Goal: Task Accomplishment & Management: Use online tool/utility

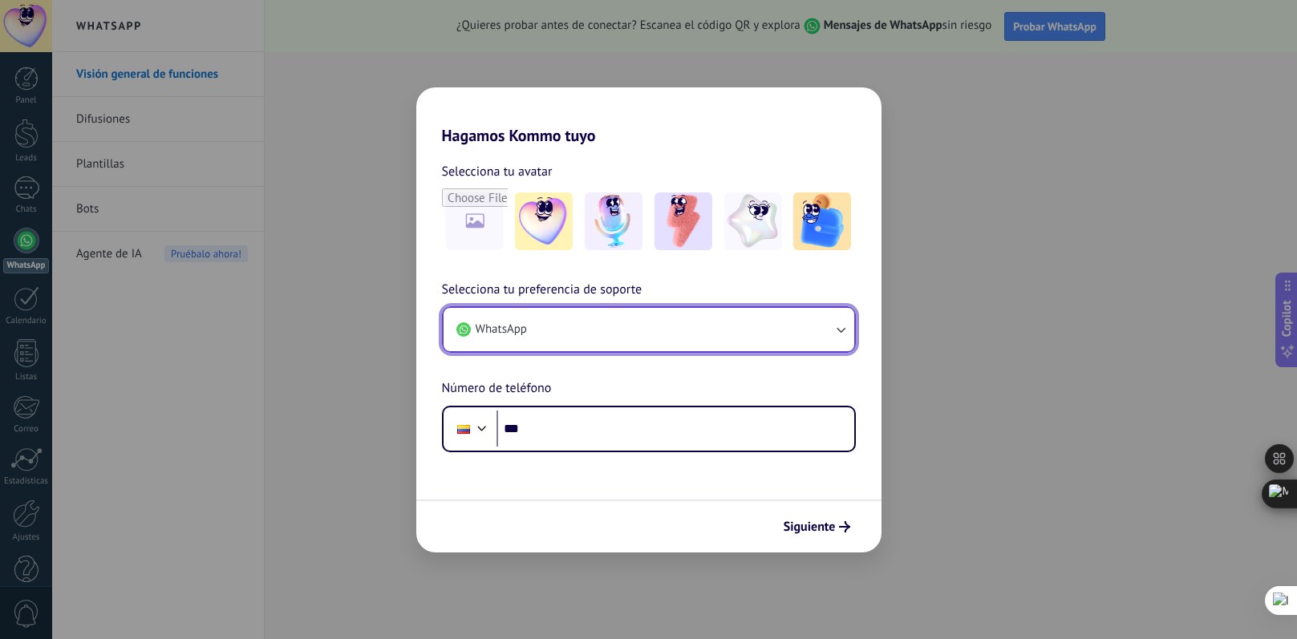
click at [706, 333] on button "WhatsApp" at bounding box center [649, 329] width 411 height 43
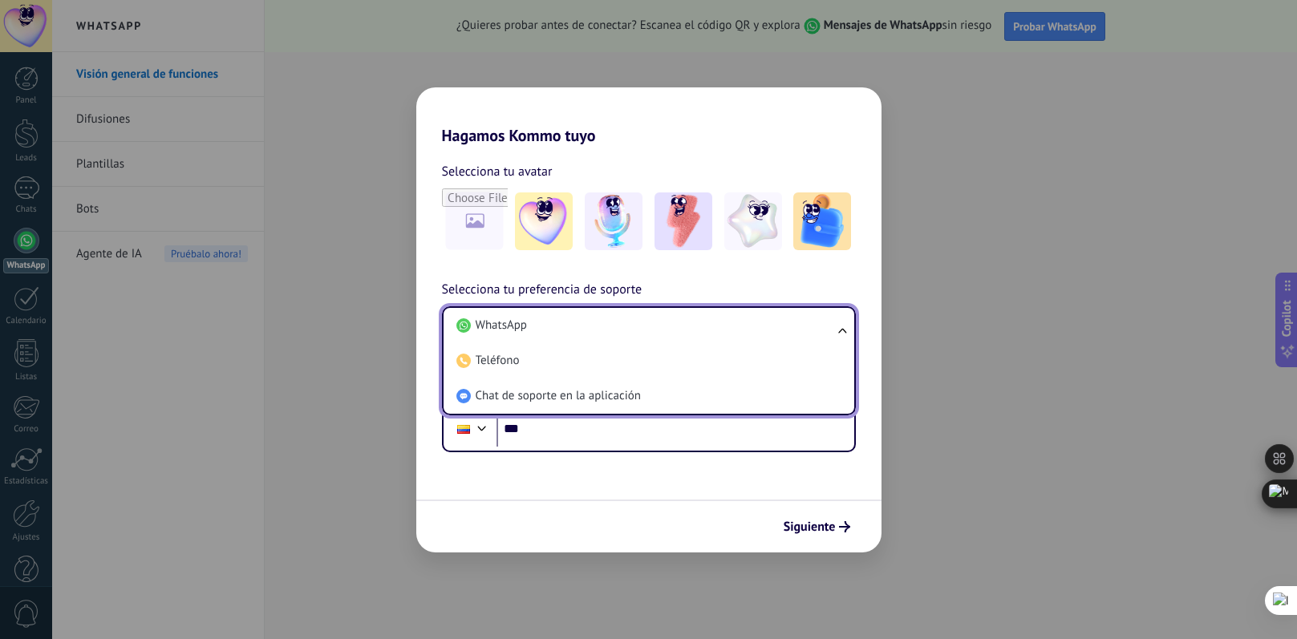
click at [706, 333] on li "WhatsApp" at bounding box center [645, 325] width 391 height 35
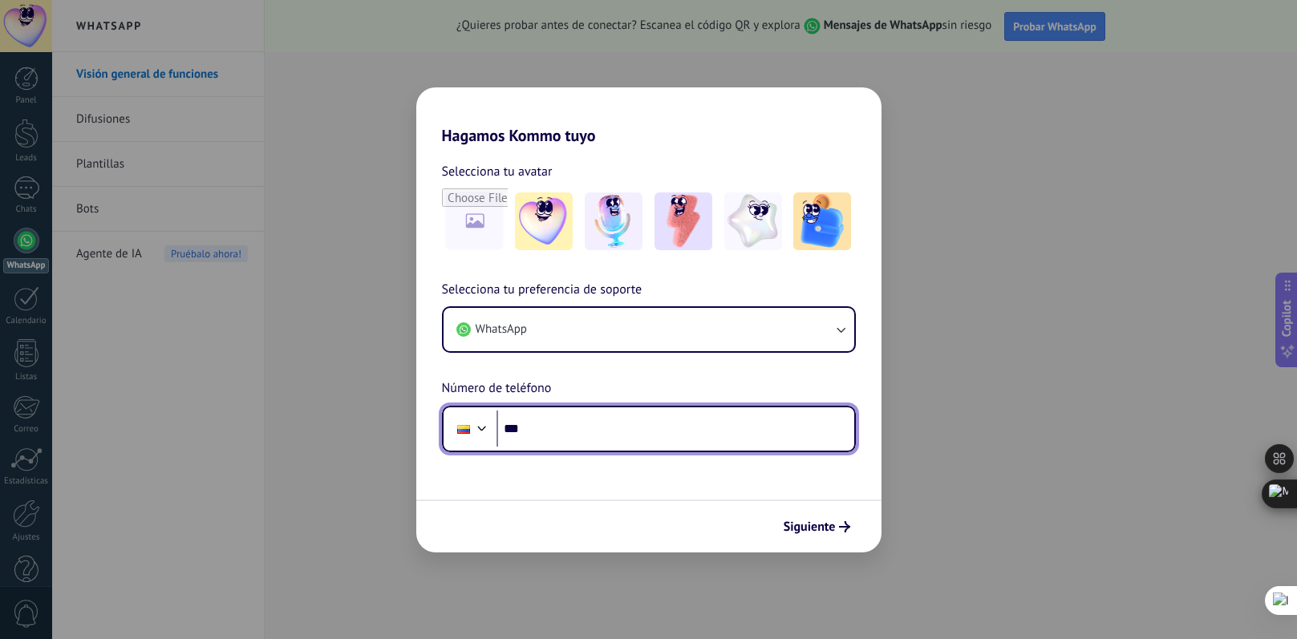
click at [576, 446] on input "***" at bounding box center [676, 429] width 358 height 37
type input "**********"
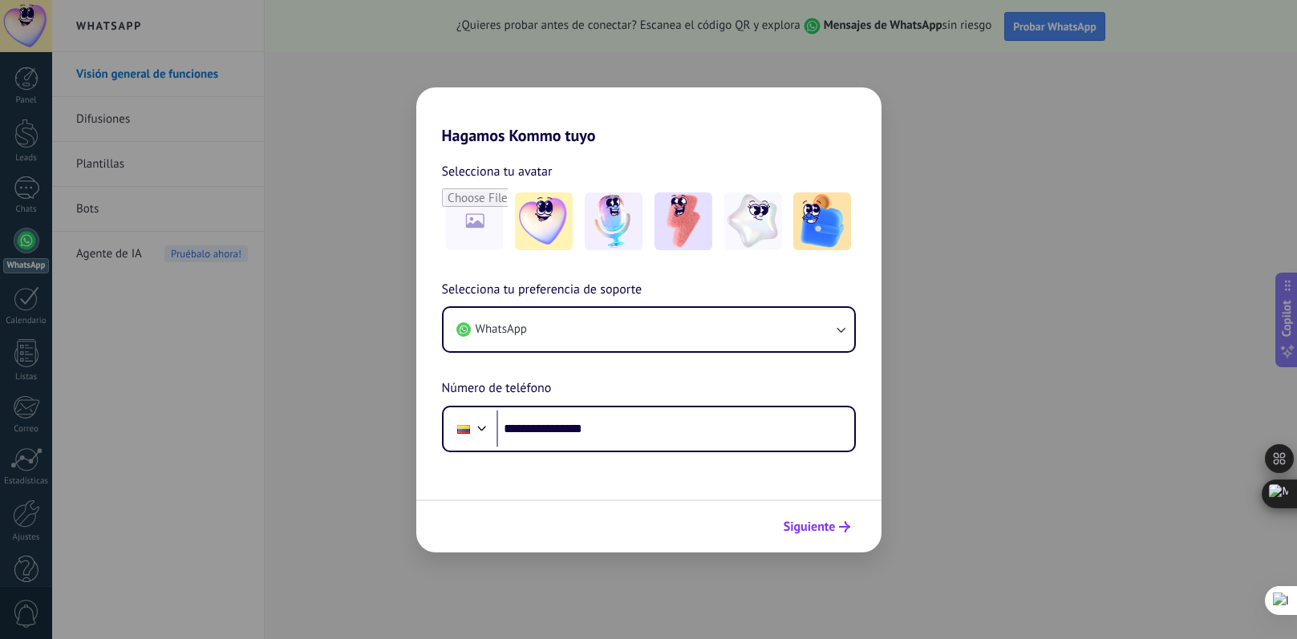
click at [797, 521] on span "Siguiente" at bounding box center [810, 526] width 52 height 11
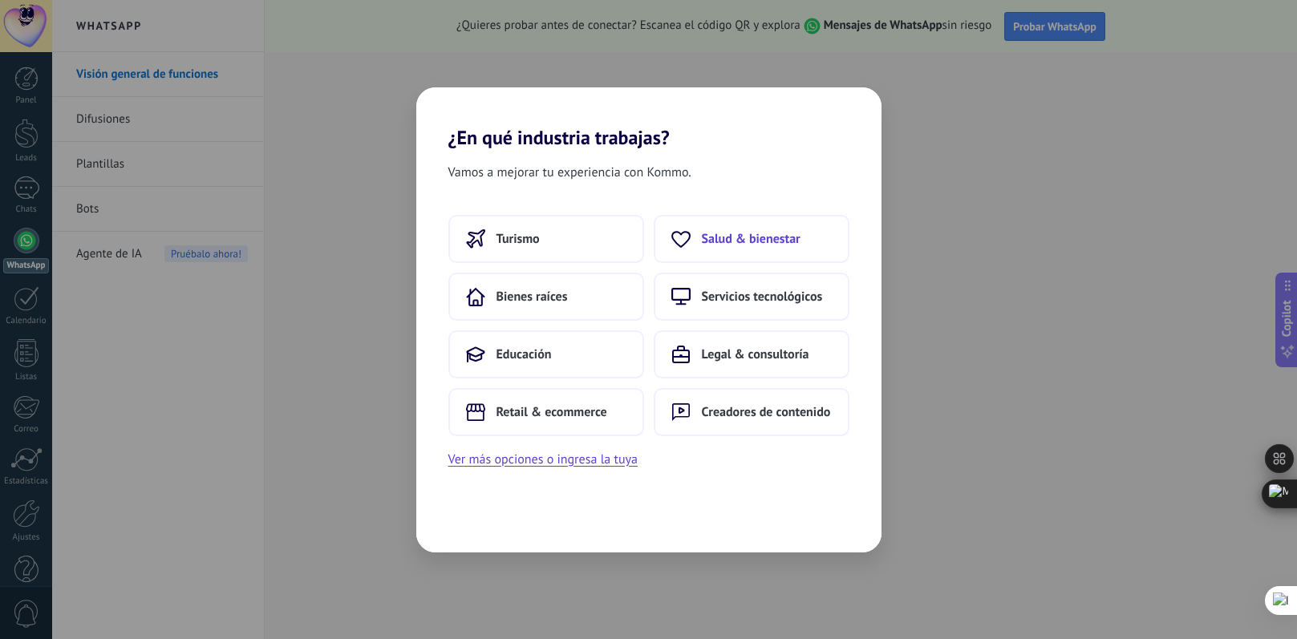
click at [789, 260] on button "Salud & bienestar" at bounding box center [752, 239] width 196 height 48
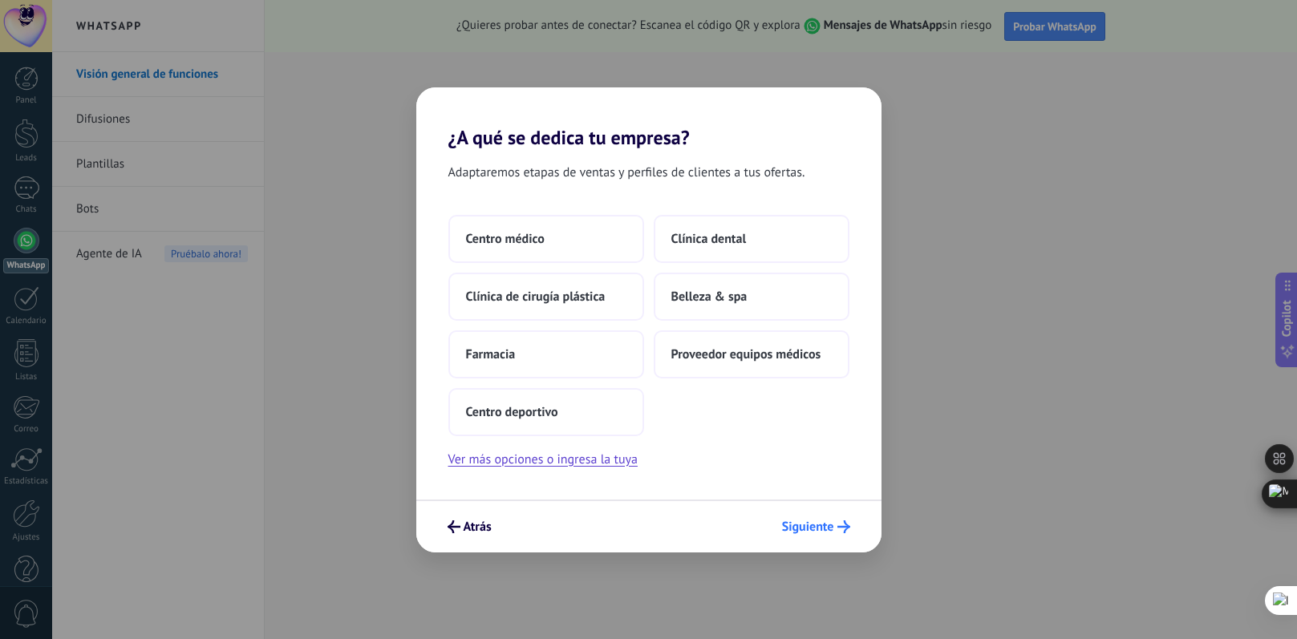
click at [793, 523] on span "Siguiente" at bounding box center [808, 526] width 52 height 11
click at [592, 465] on button "Ver más opciones o ingresa la tuya" at bounding box center [542, 459] width 189 height 21
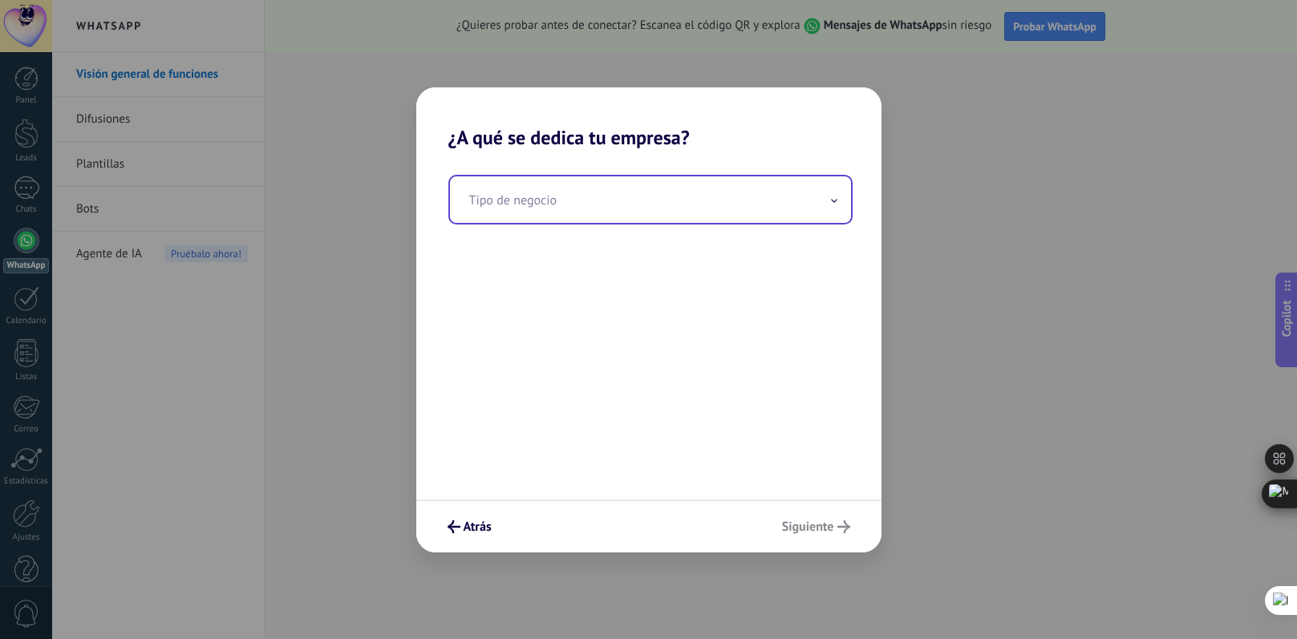
click at [594, 209] on input "text" at bounding box center [650, 199] width 401 height 47
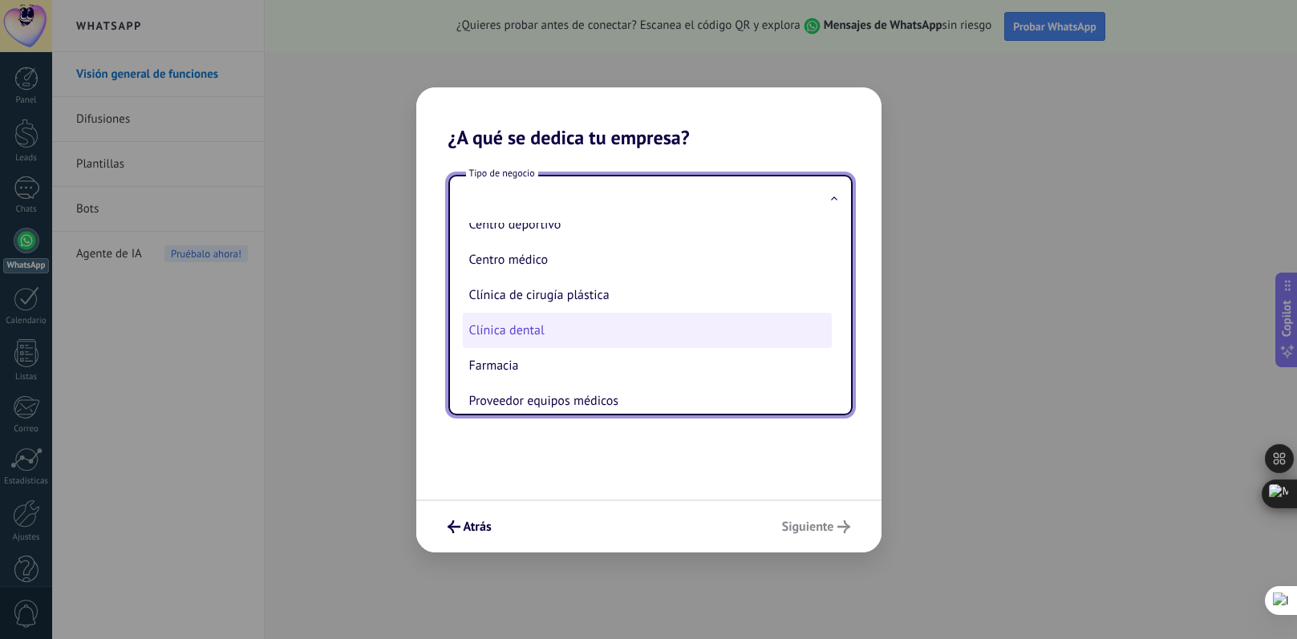
scroll to position [72, 0]
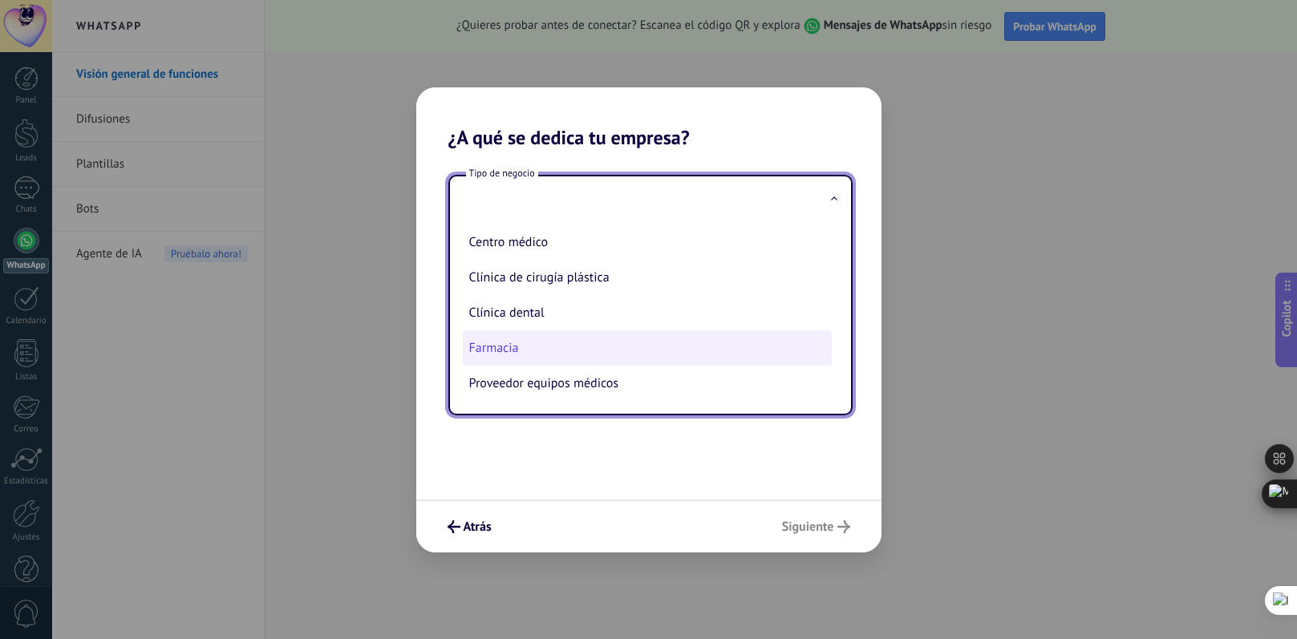
click at [685, 339] on li "Farmacia" at bounding box center [647, 347] width 369 height 35
type input "********"
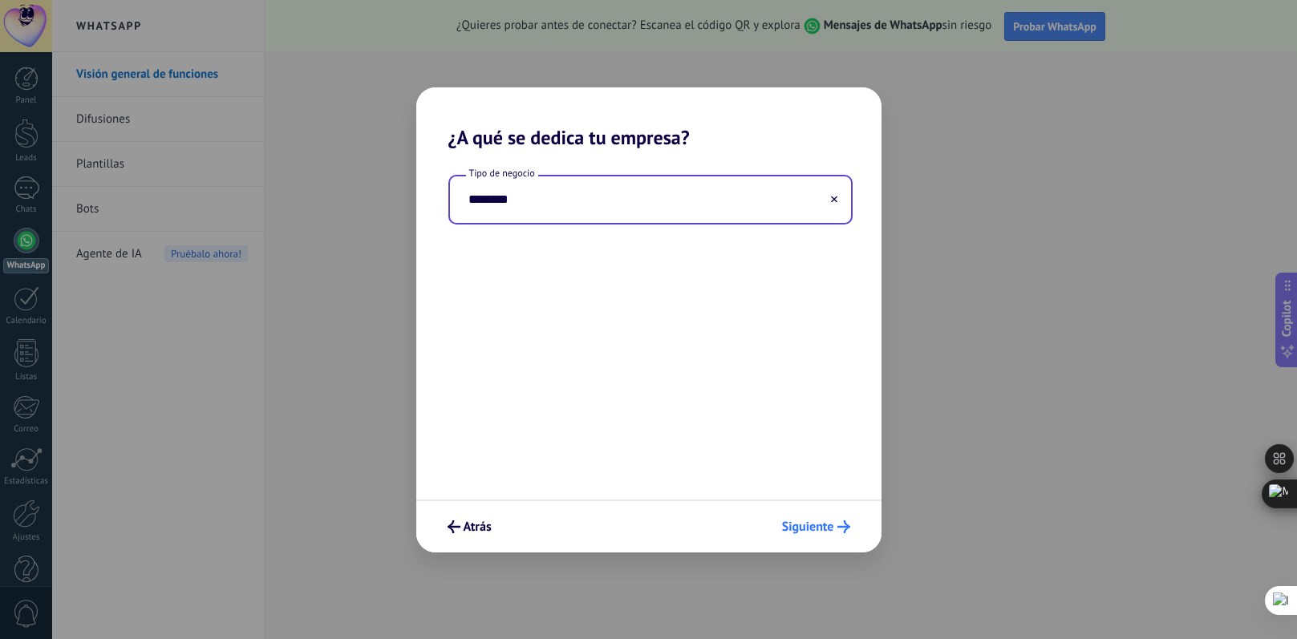
click at [800, 521] on span "Siguiente" at bounding box center [808, 526] width 52 height 11
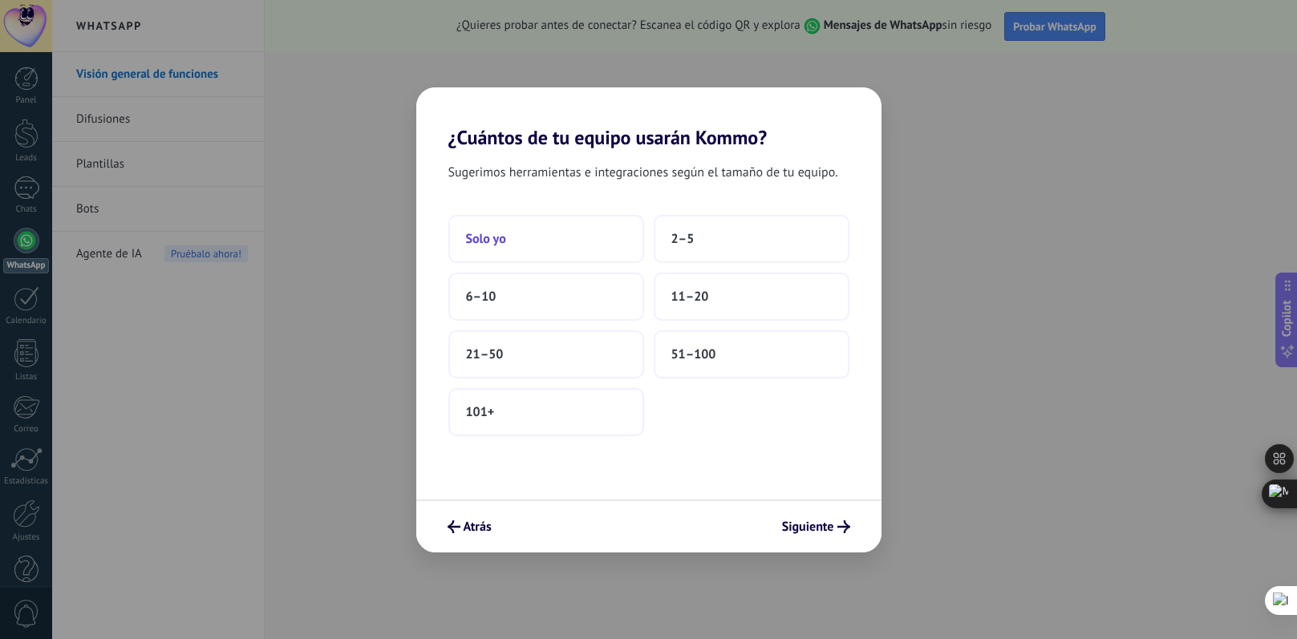
click at [601, 254] on button "Solo yo" at bounding box center [546, 239] width 196 height 48
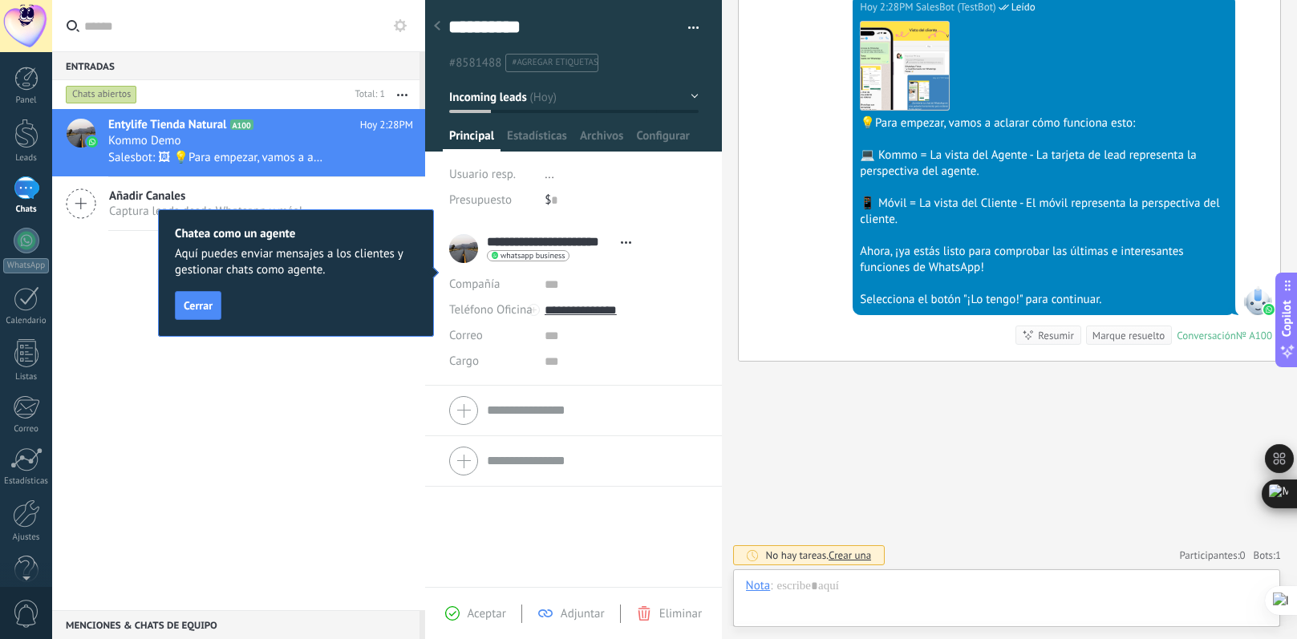
scroll to position [22, 0]
click at [462, 254] on div "**********" at bounding box center [544, 249] width 190 height 40
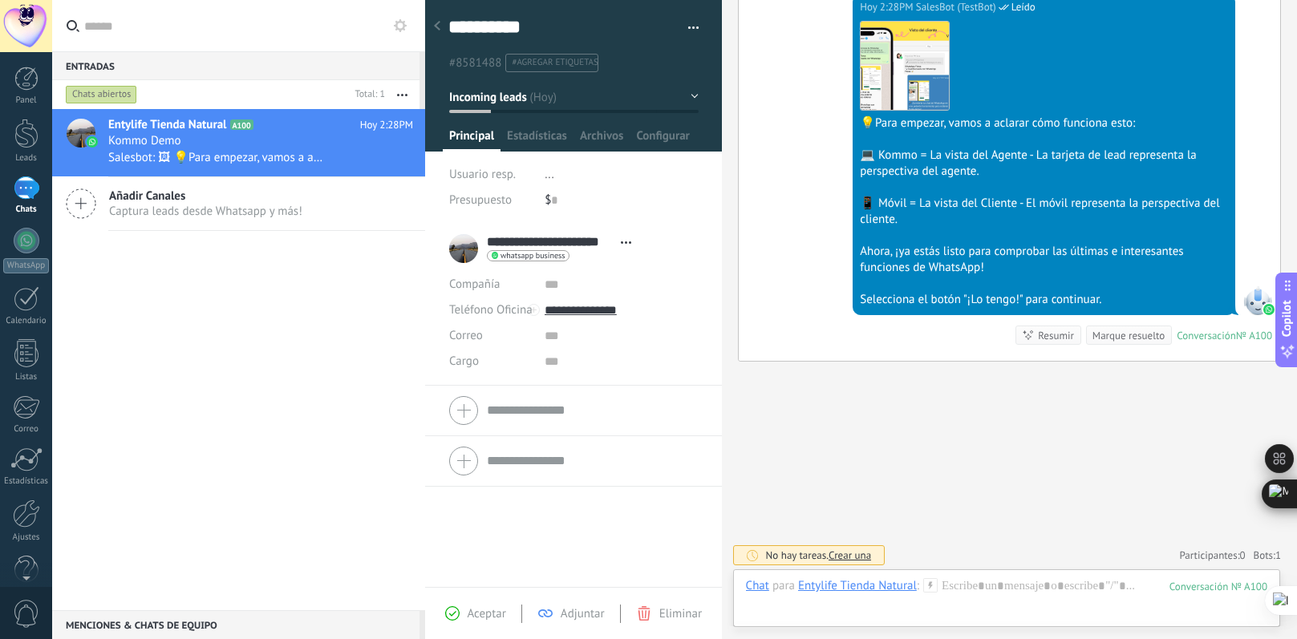
drag, startPoint x: 536, startPoint y: 328, endPoint x: 532, endPoint y: 342, distance: 14.2
click at [532, 342] on div "Correo E-mail priv. Otro e-mail [GEOGRAPHIC_DATA] [GEOGRAPHIC_DATA] Escribir de…" at bounding box center [573, 336] width 249 height 26
click at [460, 252] on div "**********" at bounding box center [544, 249] width 190 height 40
click at [554, 290] on input "text" at bounding box center [621, 285] width 153 height 26
click at [322, 168] on div "Entylife Tienda Natural A100 [DATE] 2:28PM Kommo Demo Salesbot: 🖼 💡Para empezar…" at bounding box center [266, 142] width 317 height 67
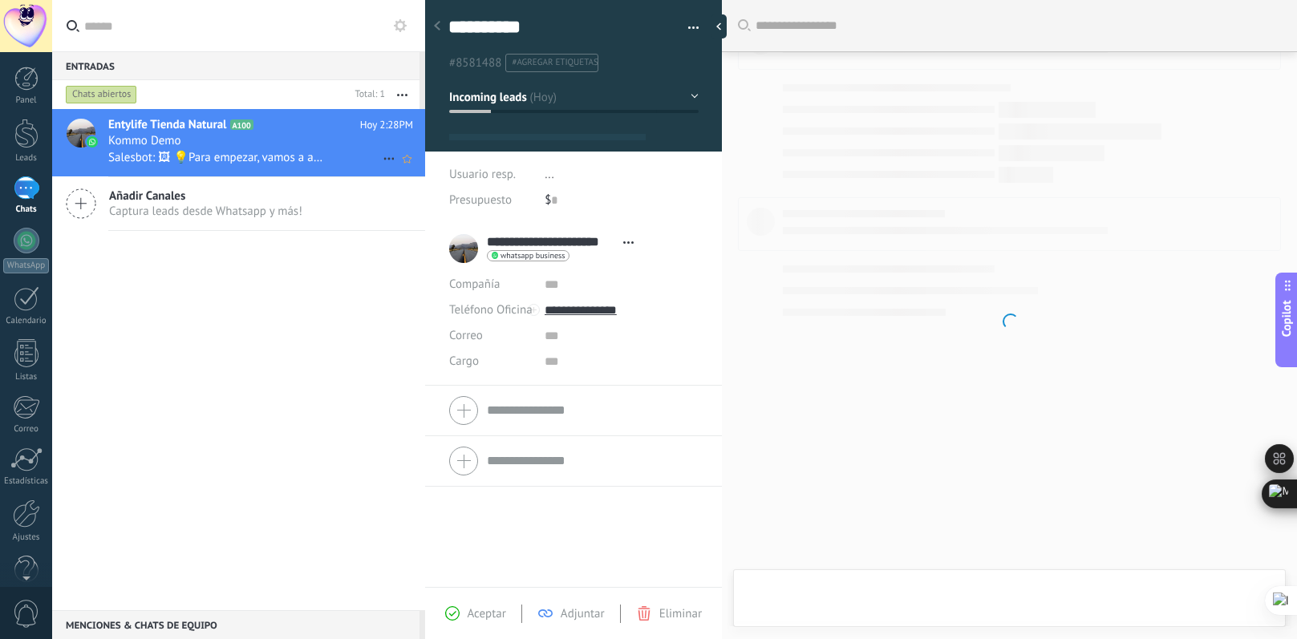
scroll to position [358, 0]
type textarea "**********"
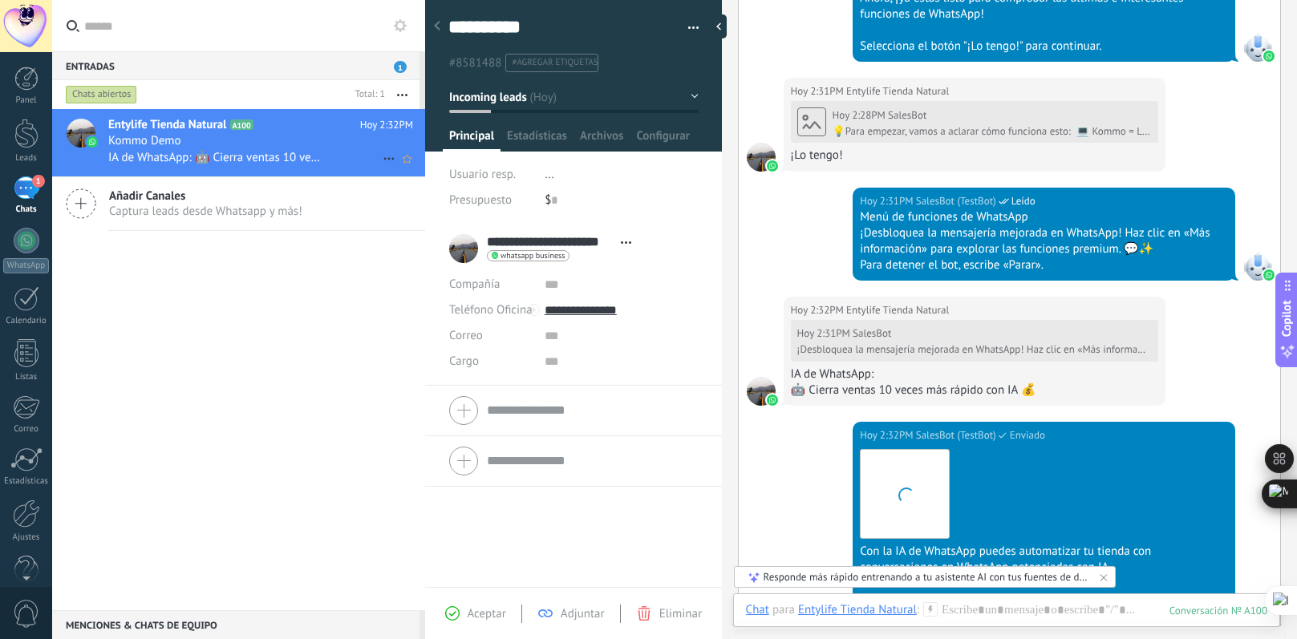
scroll to position [1031, 0]
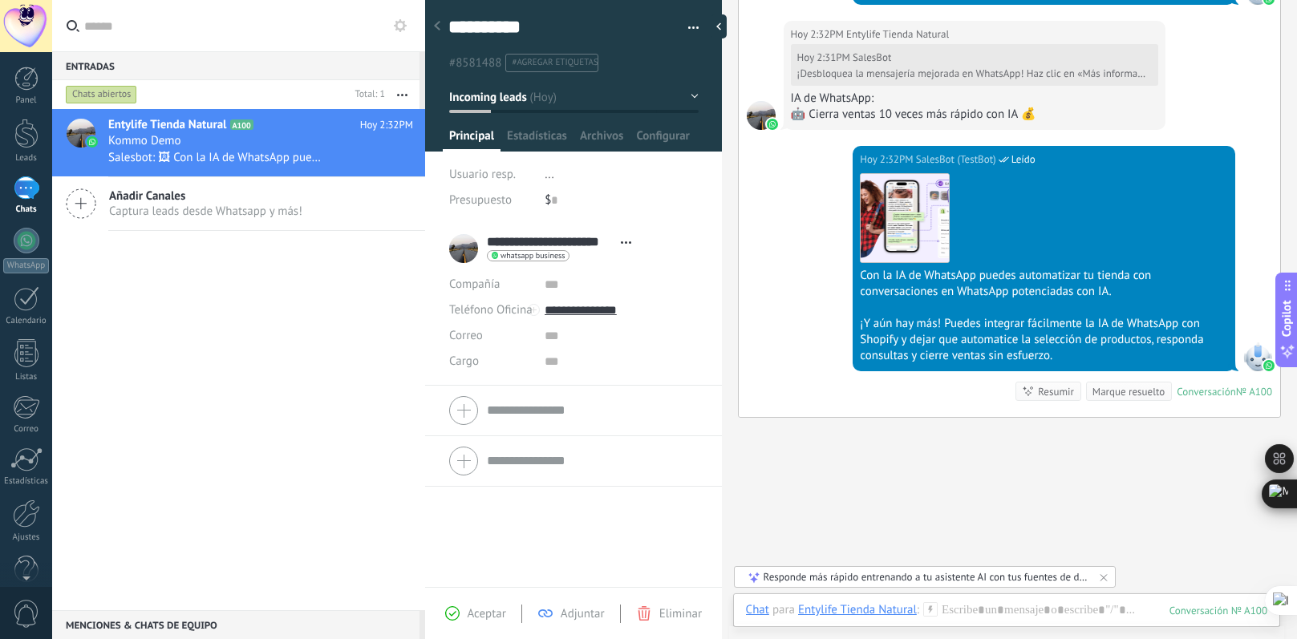
click at [457, 415] on div at bounding box center [573, 411] width 249 height 40
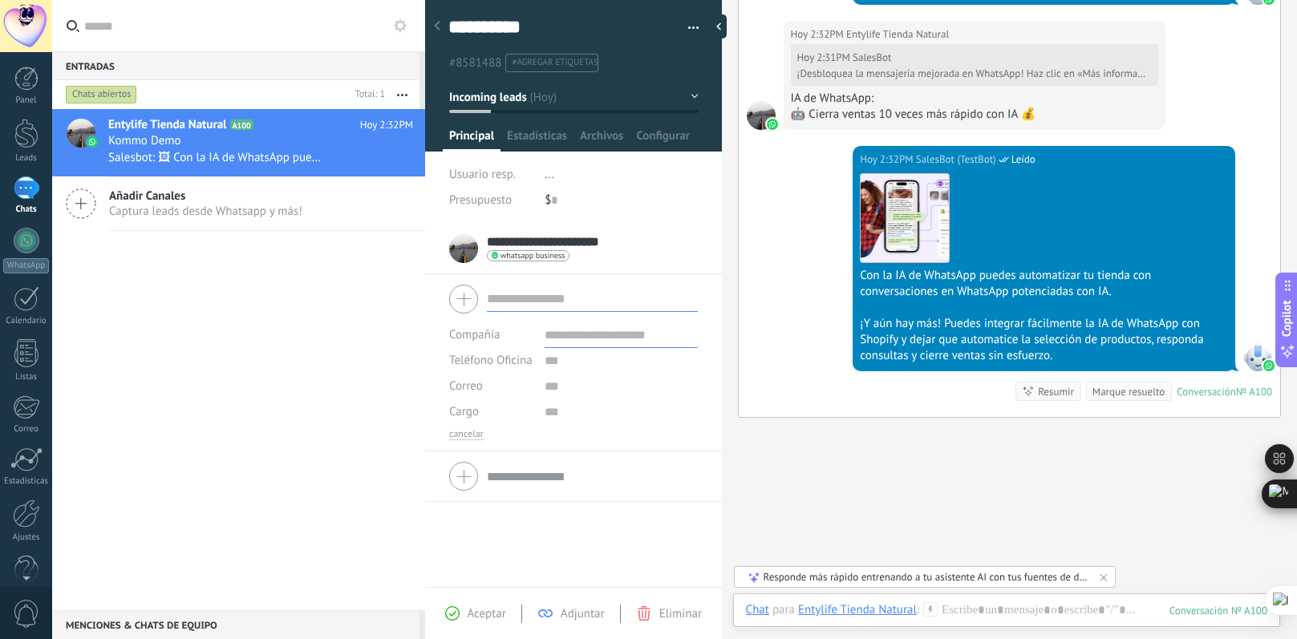
click at [456, 308] on div at bounding box center [573, 299] width 249 height 40
click at [291, 221] on div "Añadir Canales Captura leads desde Whatsapp y más!" at bounding box center [238, 204] width 373 height 54
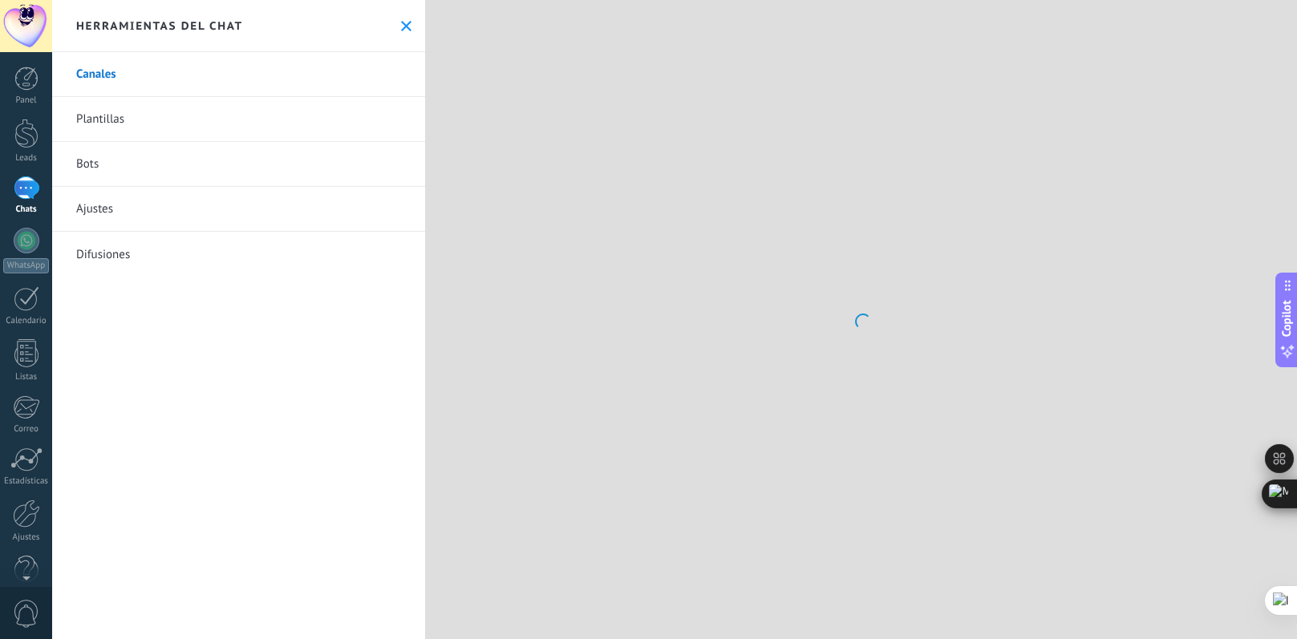
click at [91, 209] on link "Ajustes" at bounding box center [238, 209] width 373 height 45
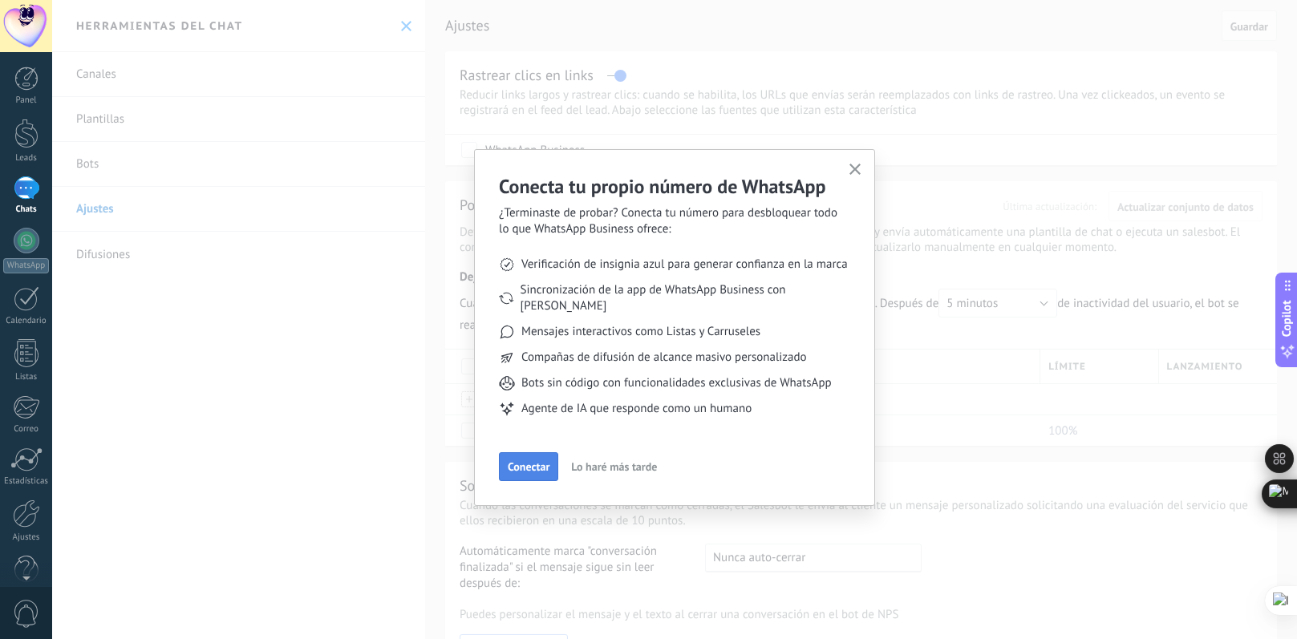
click at [522, 458] on button "Conectar" at bounding box center [528, 466] width 59 height 29
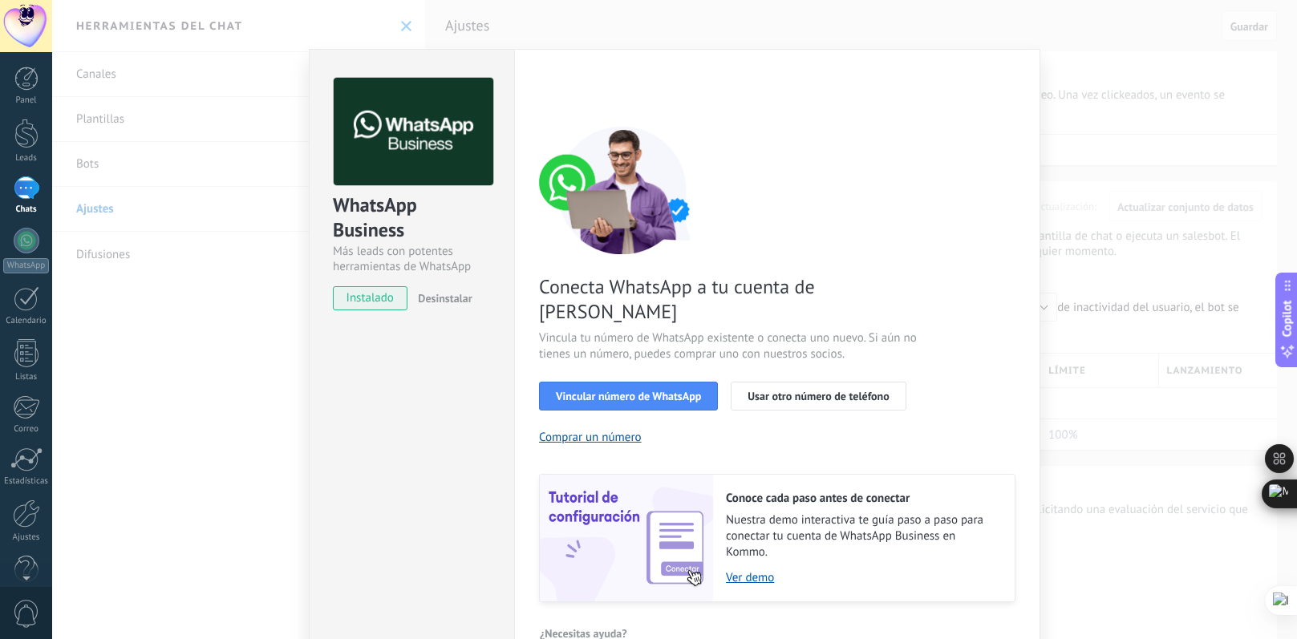
scroll to position [42, 0]
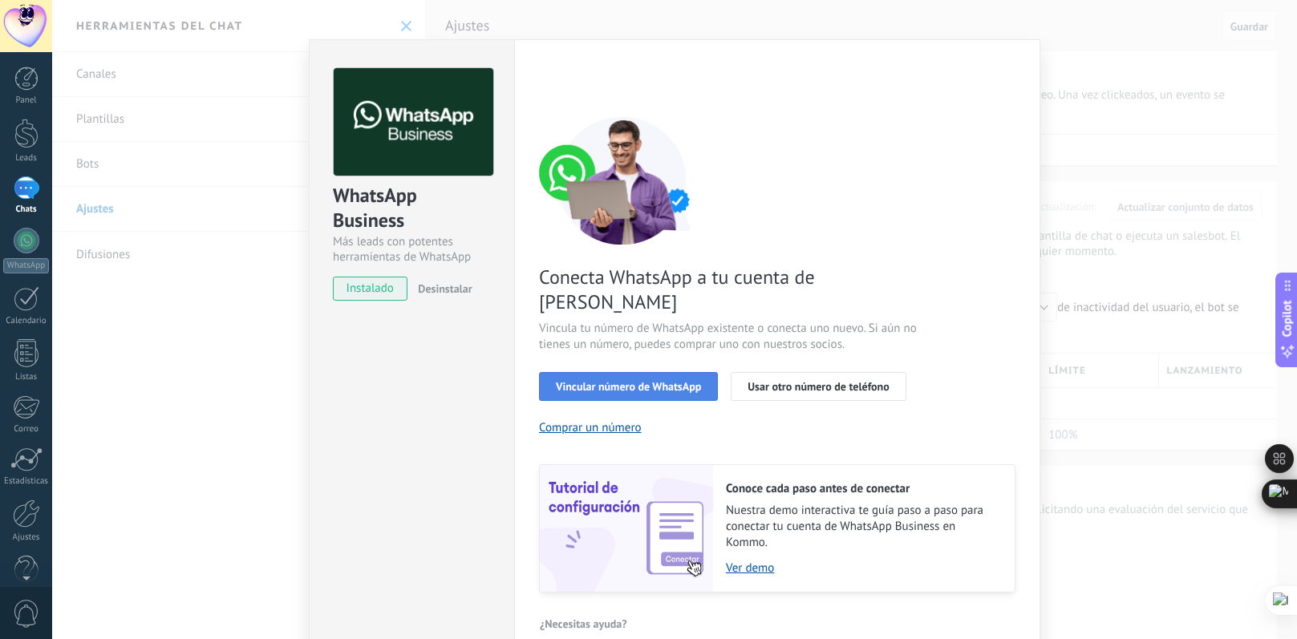
click at [632, 372] on button "Vincular número de WhatsApp" at bounding box center [628, 386] width 179 height 29
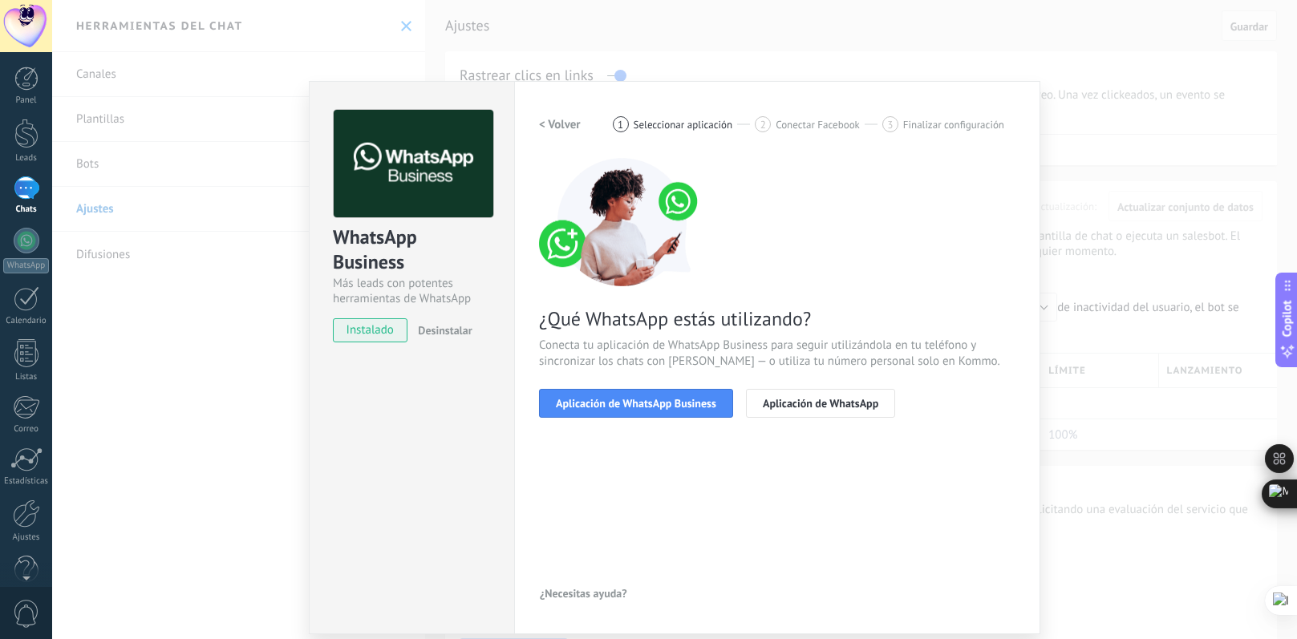
scroll to position [0, 0]
click at [614, 407] on span "Aplicación de WhatsApp Business" at bounding box center [636, 403] width 160 height 11
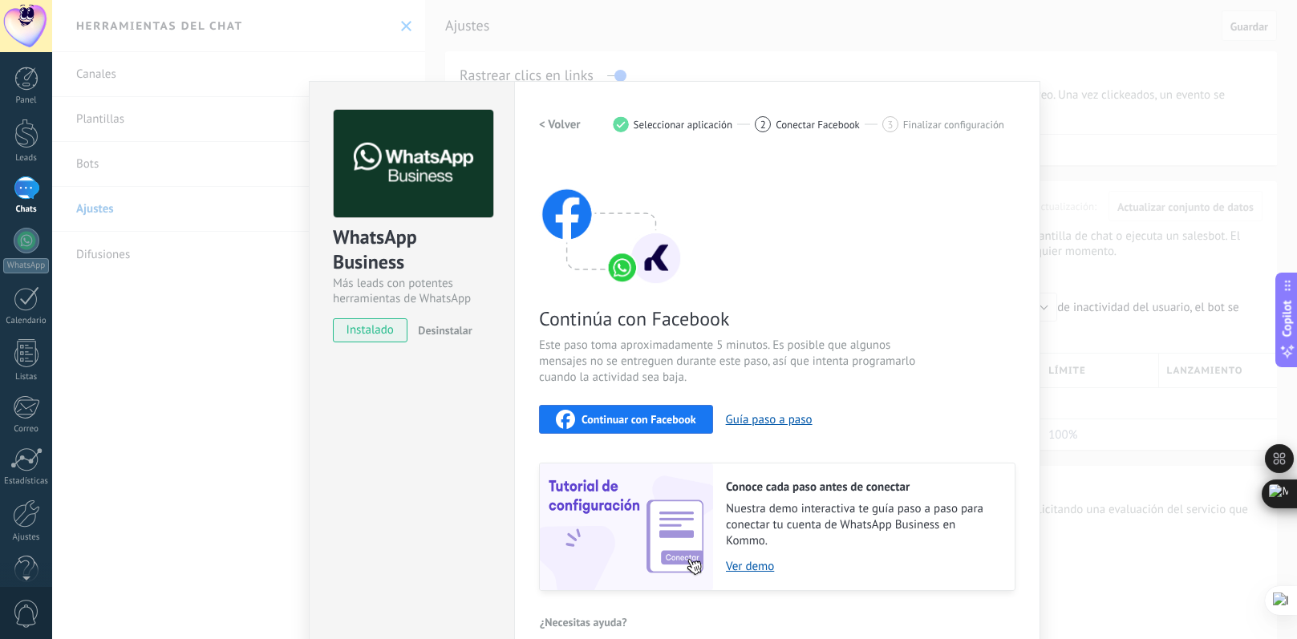
click at [570, 126] on h2 "< Volver" at bounding box center [560, 124] width 42 height 15
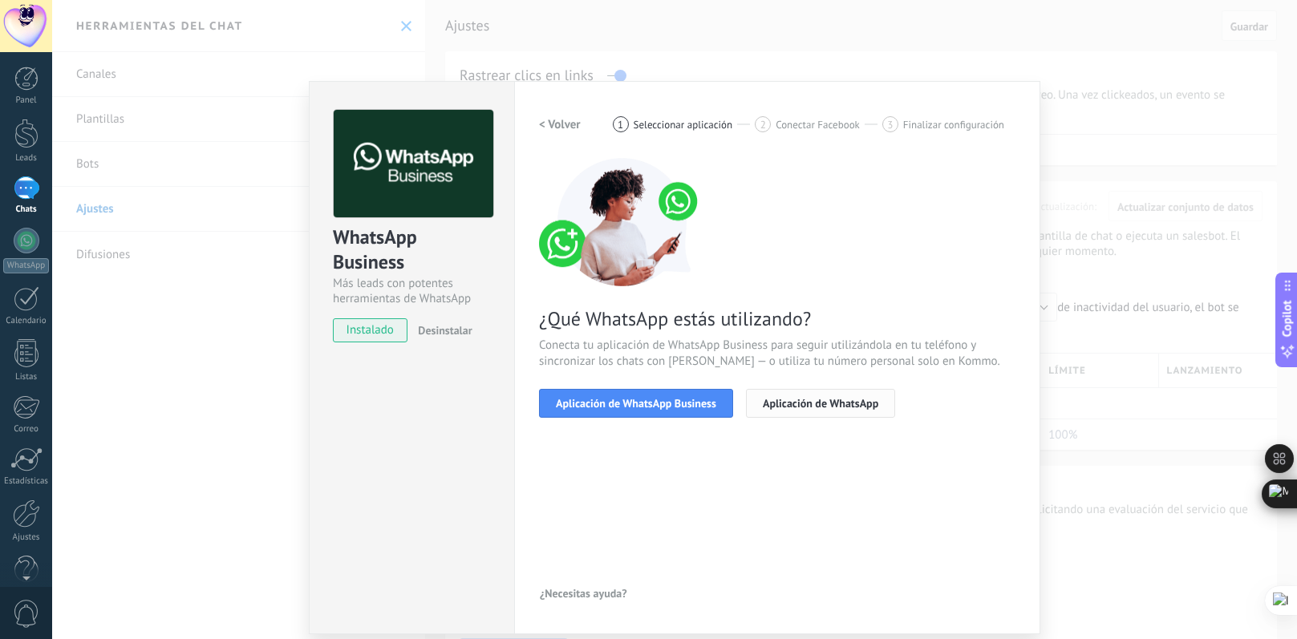
click at [775, 402] on span "Aplicación de WhatsApp" at bounding box center [821, 403] width 116 height 11
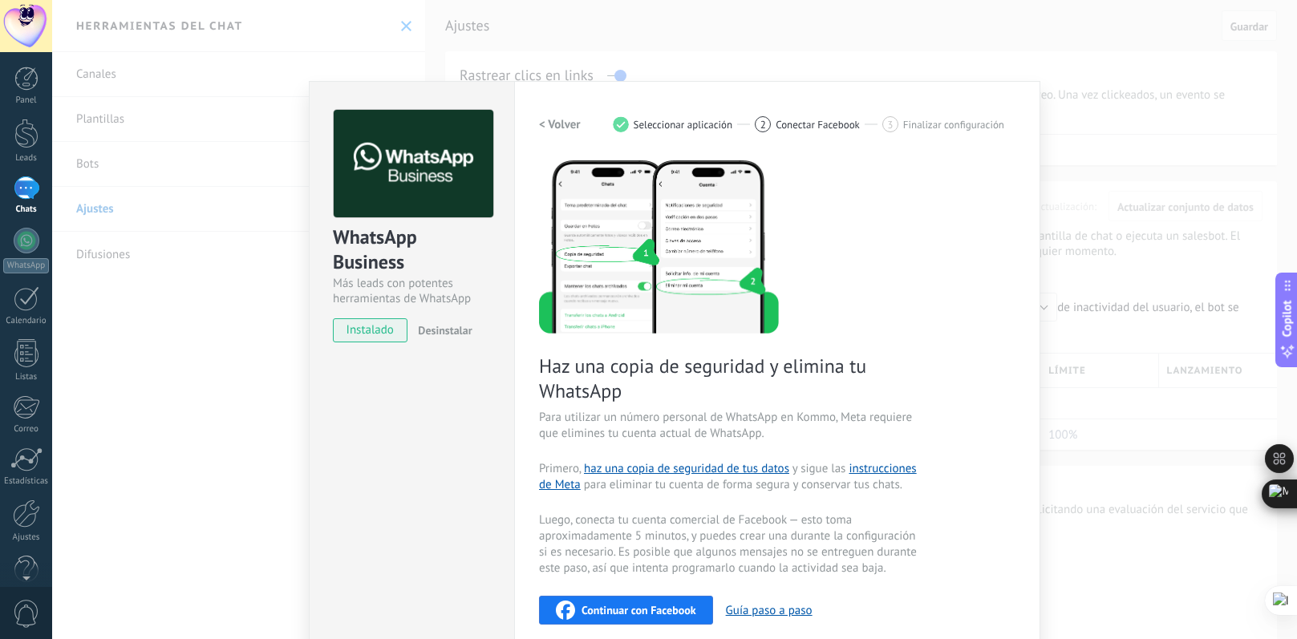
click at [399, 29] on div "WhatsApp Business Más leads con potentes herramientas de WhatsApp instalado Des…" at bounding box center [674, 319] width 1245 height 639
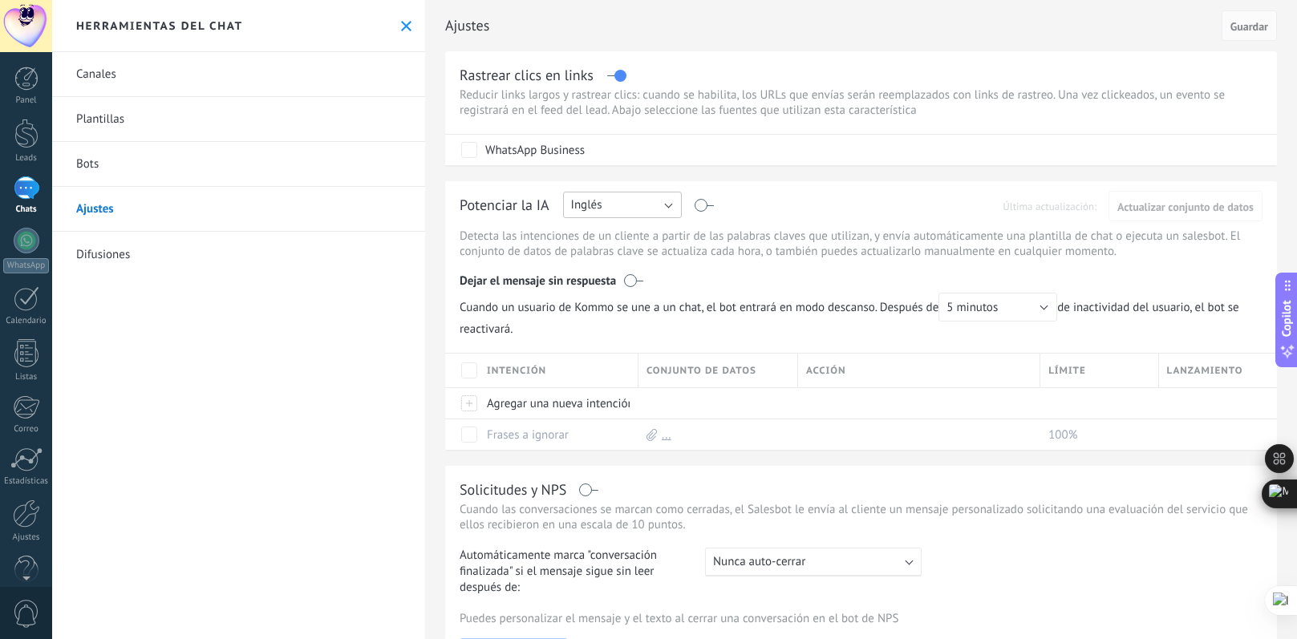
click at [665, 197] on button "Inglés" at bounding box center [622, 205] width 119 height 26
click at [621, 253] on li "Español" at bounding box center [617, 260] width 128 height 27
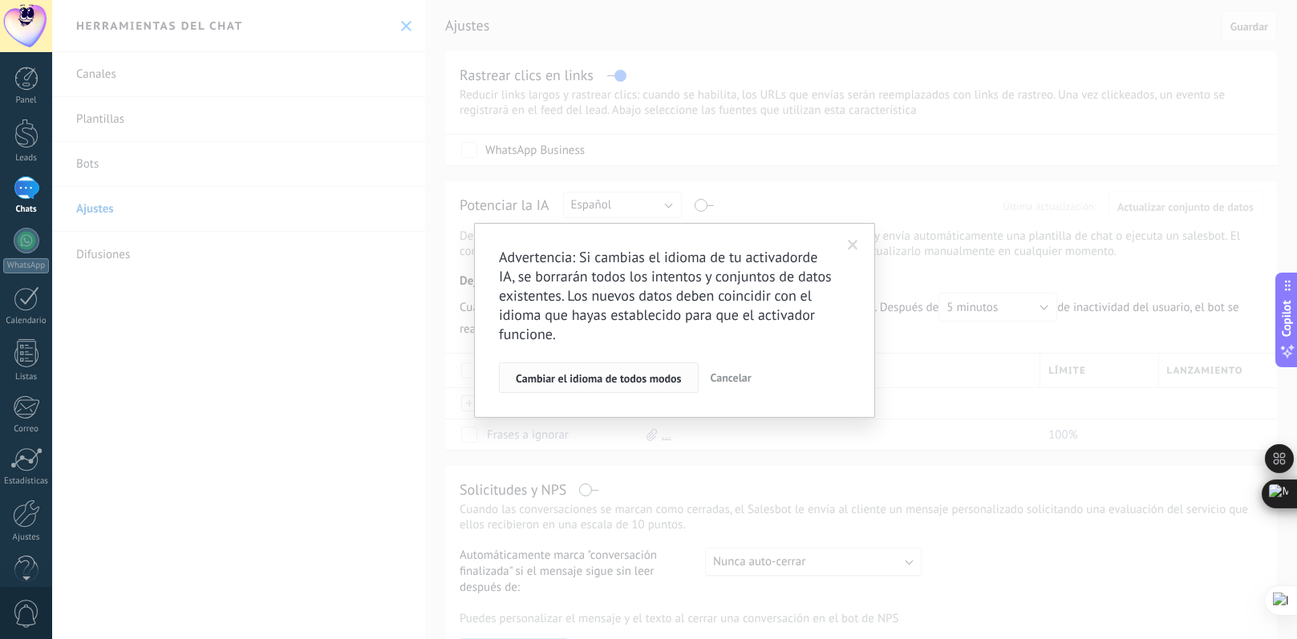
click at [586, 379] on span "Cambiar el idioma de todos modos" at bounding box center [599, 378] width 166 height 11
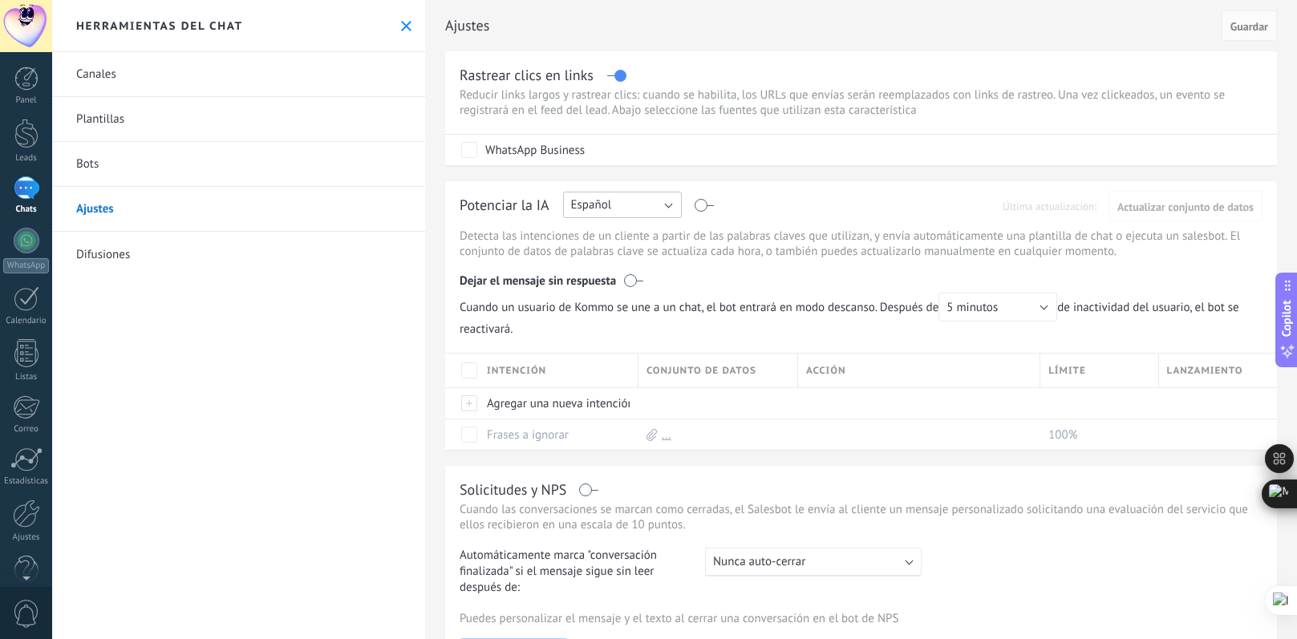
click at [665, 201] on button "Español" at bounding box center [622, 205] width 119 height 26
click at [631, 265] on span "Español" at bounding box center [614, 260] width 123 height 15
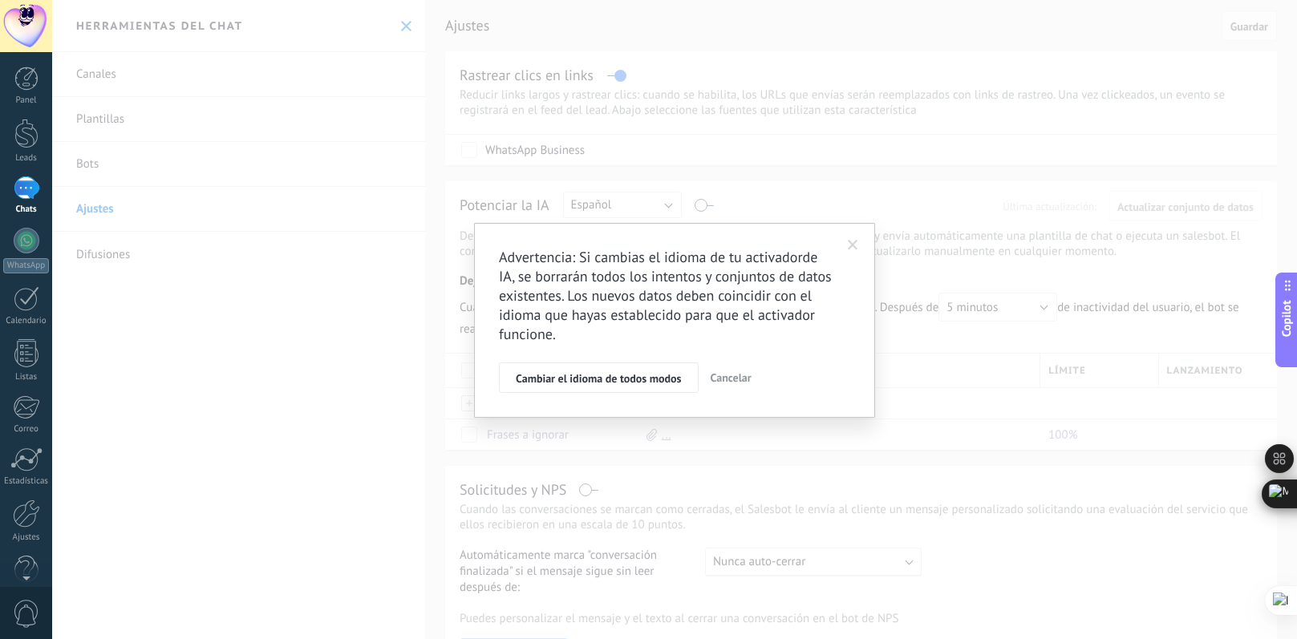
click at [862, 253] on span at bounding box center [853, 245] width 26 height 27
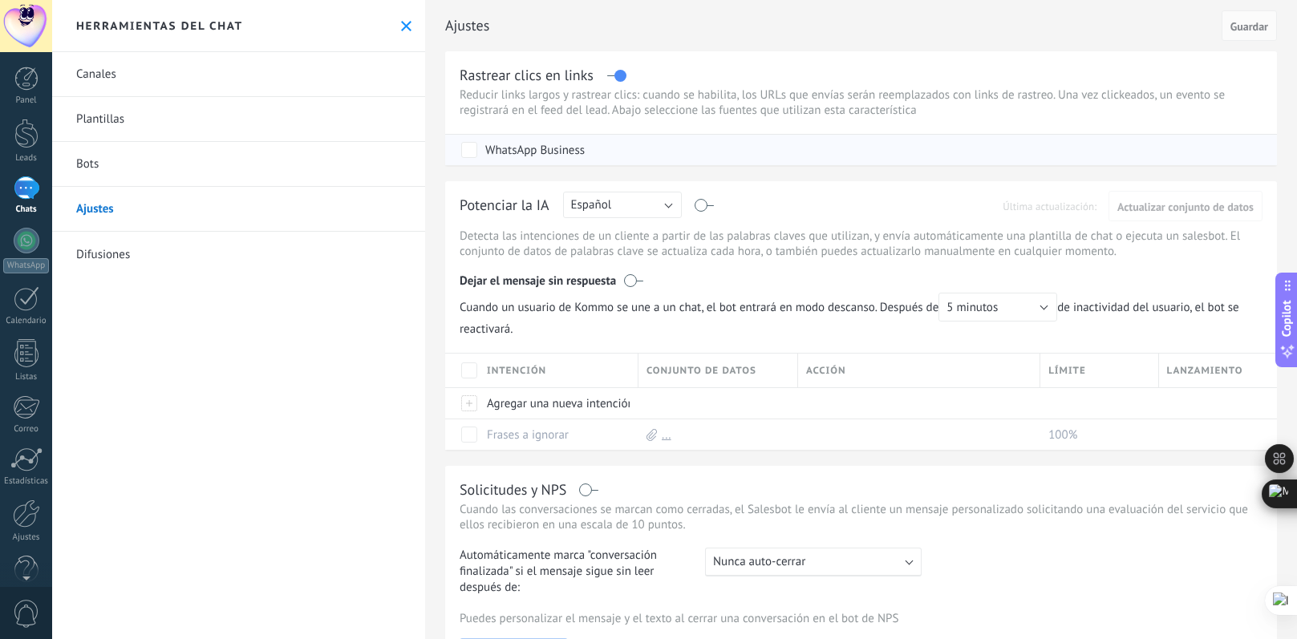
click at [483, 155] on label "WhatsApp Business" at bounding box center [523, 150] width 124 height 16
click at [132, 120] on link "Plantillas" at bounding box center [238, 119] width 373 height 45
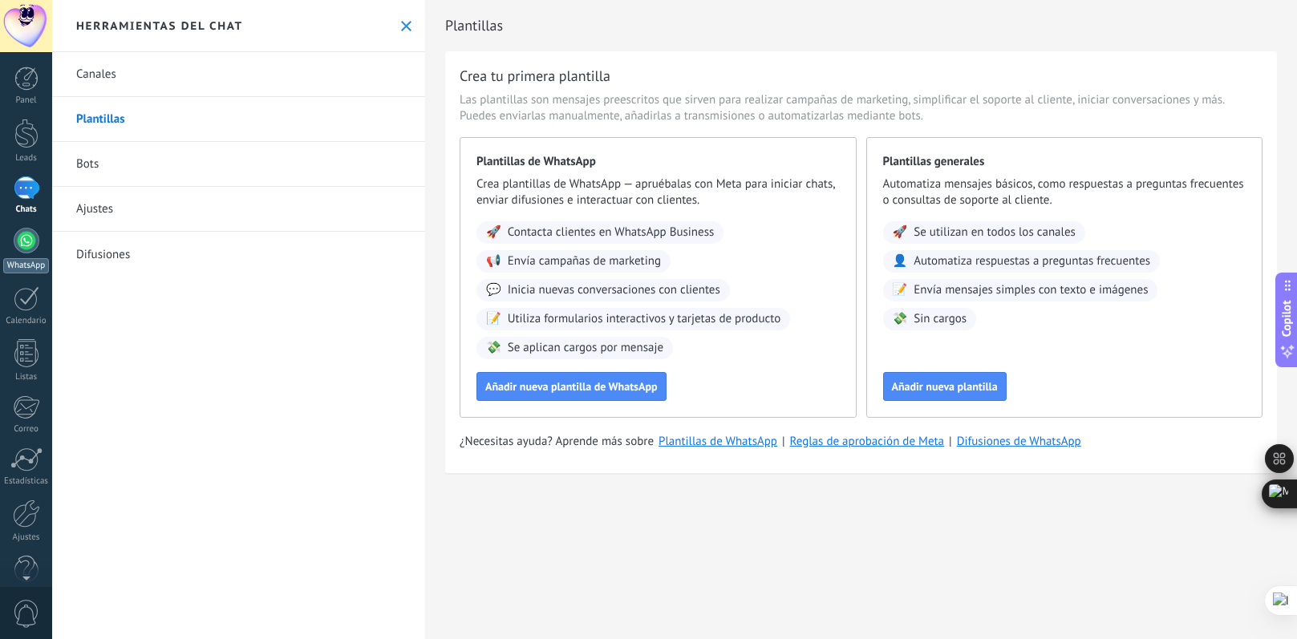
click at [20, 241] on div at bounding box center [27, 241] width 26 height 26
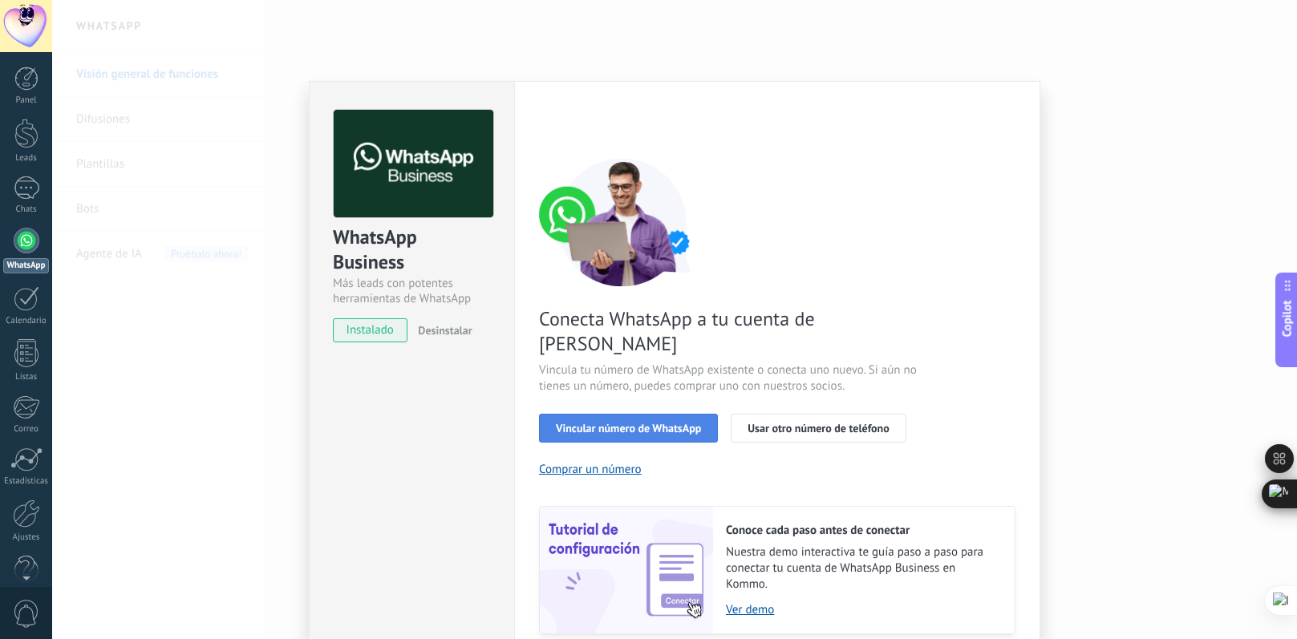
click at [599, 423] on span "Vincular número de WhatsApp" at bounding box center [628, 428] width 145 height 11
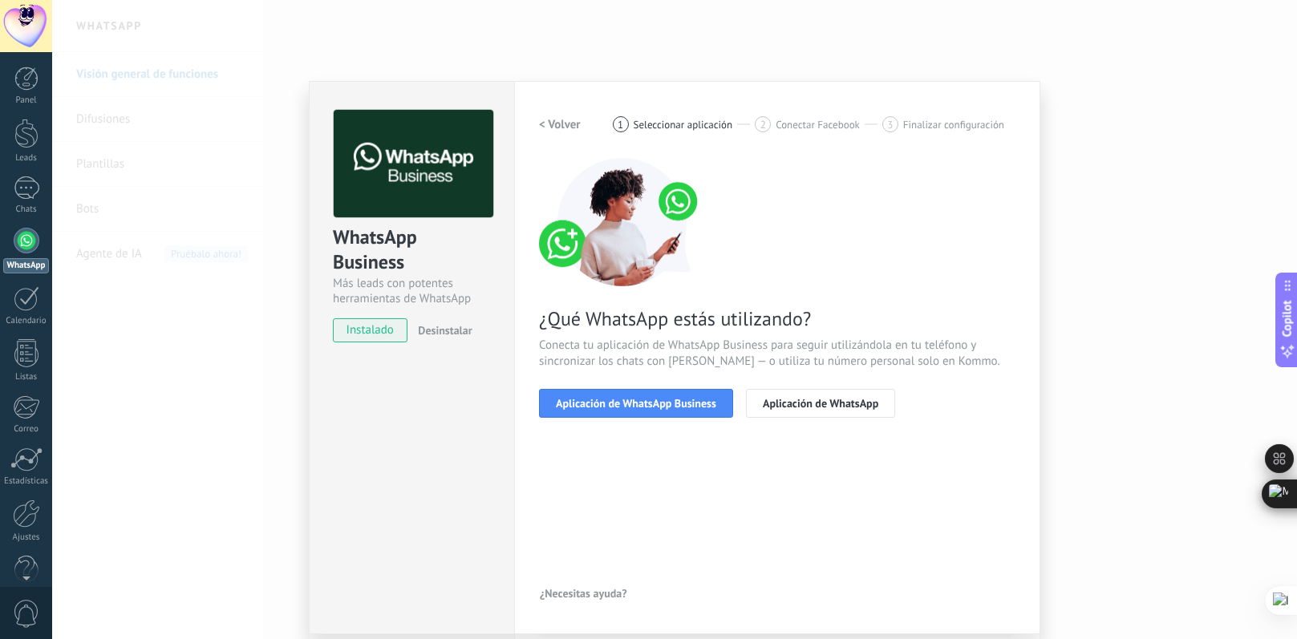
click at [600, 406] on span "Aplicación de WhatsApp Business" at bounding box center [636, 403] width 160 height 11
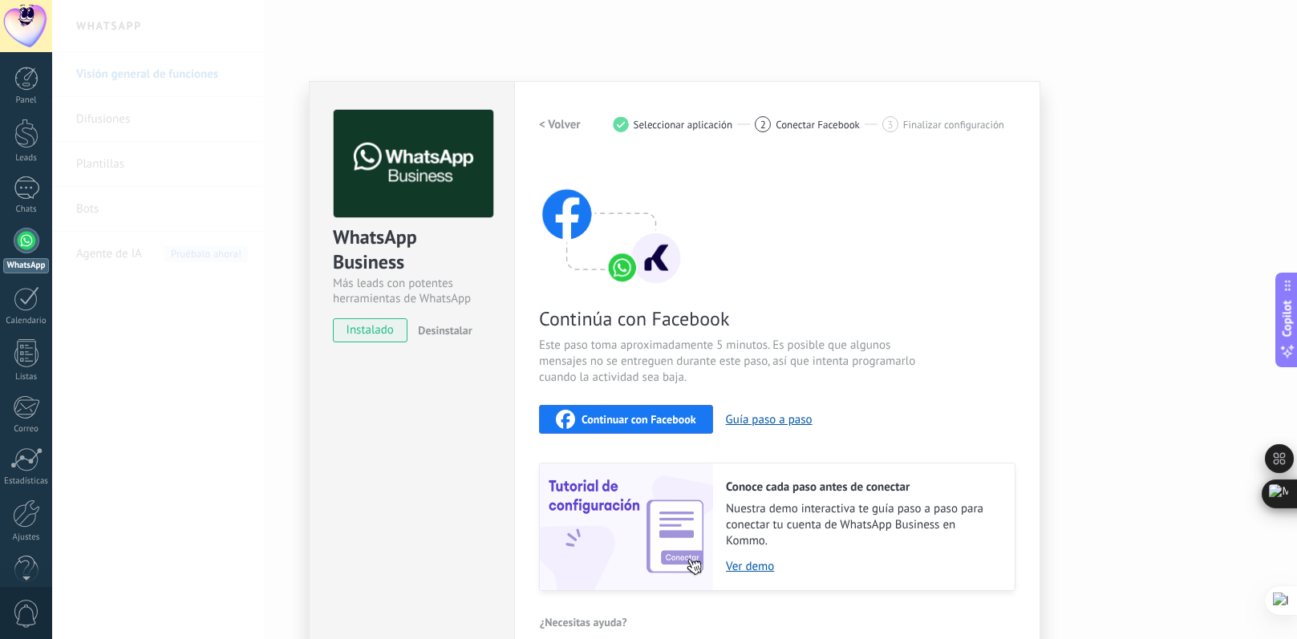
scroll to position [22, 0]
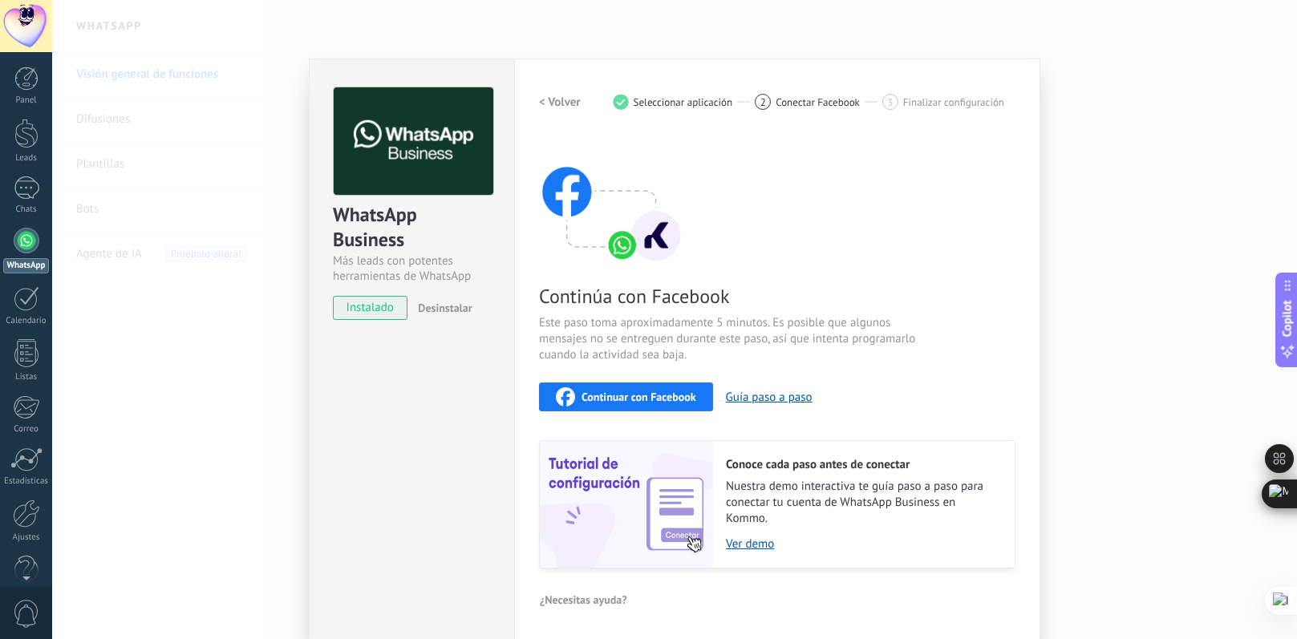
click at [601, 406] on button "Continuar con Facebook" at bounding box center [626, 397] width 174 height 29
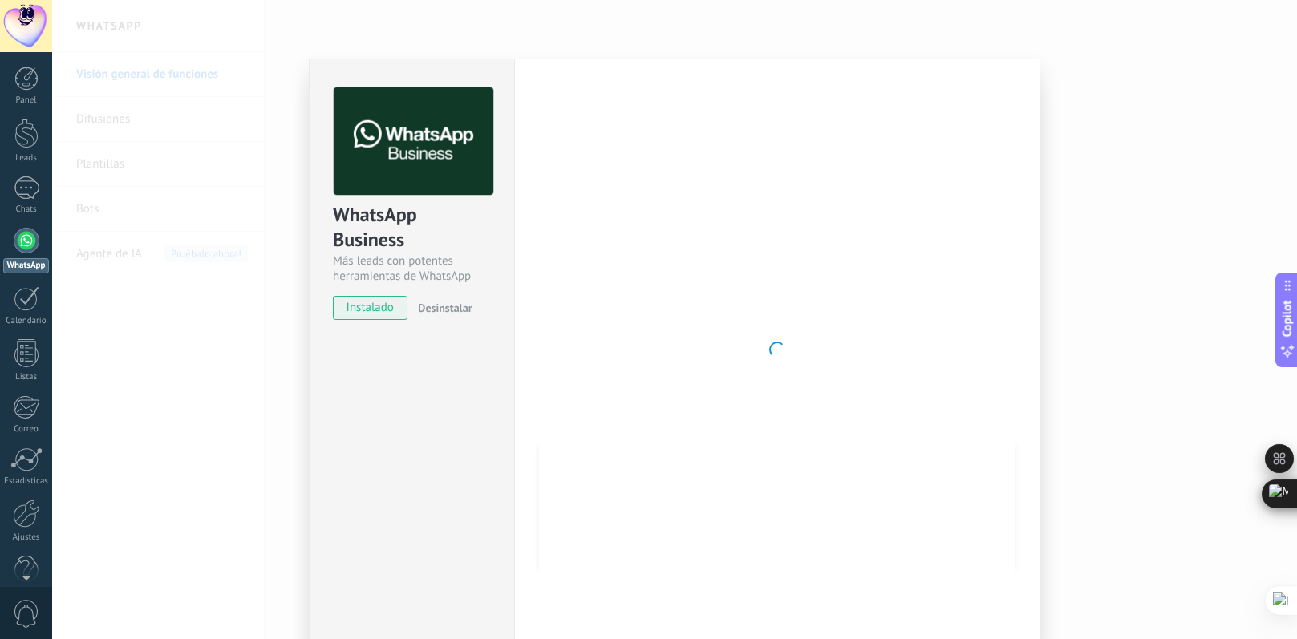
click at [790, 115] on div at bounding box center [777, 349] width 476 height 525
click at [427, 309] on span "Desinstalar" at bounding box center [445, 308] width 54 height 14
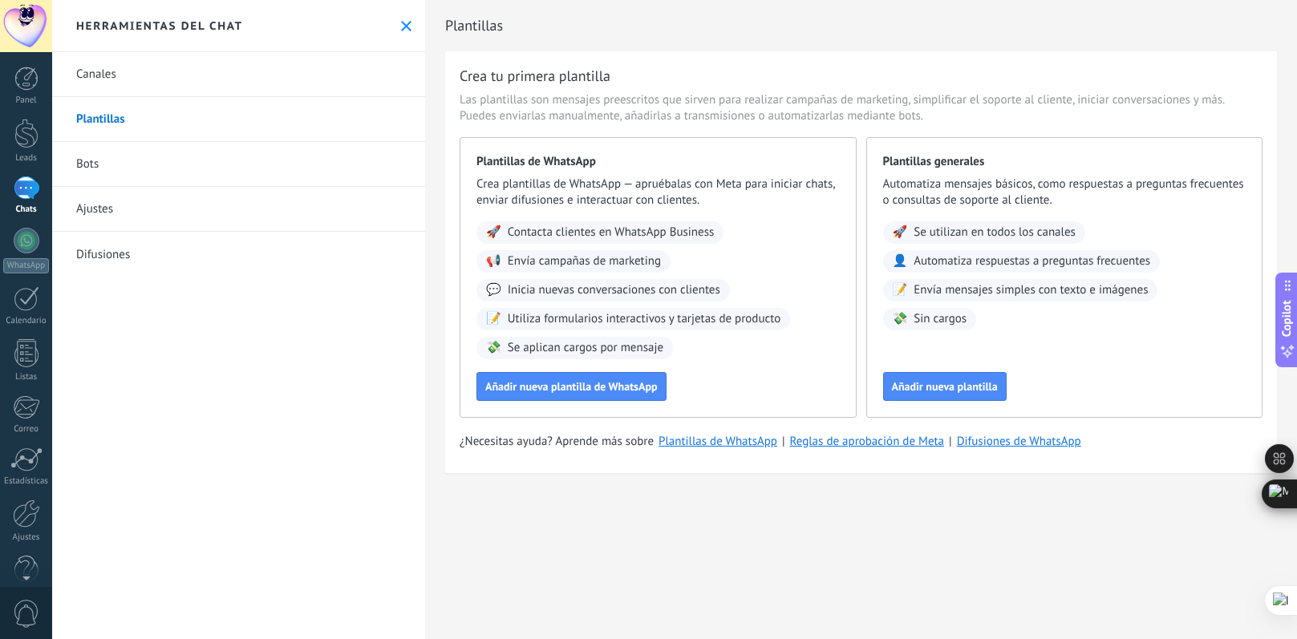
click at [148, 81] on link "Canales" at bounding box center [238, 74] width 373 height 45
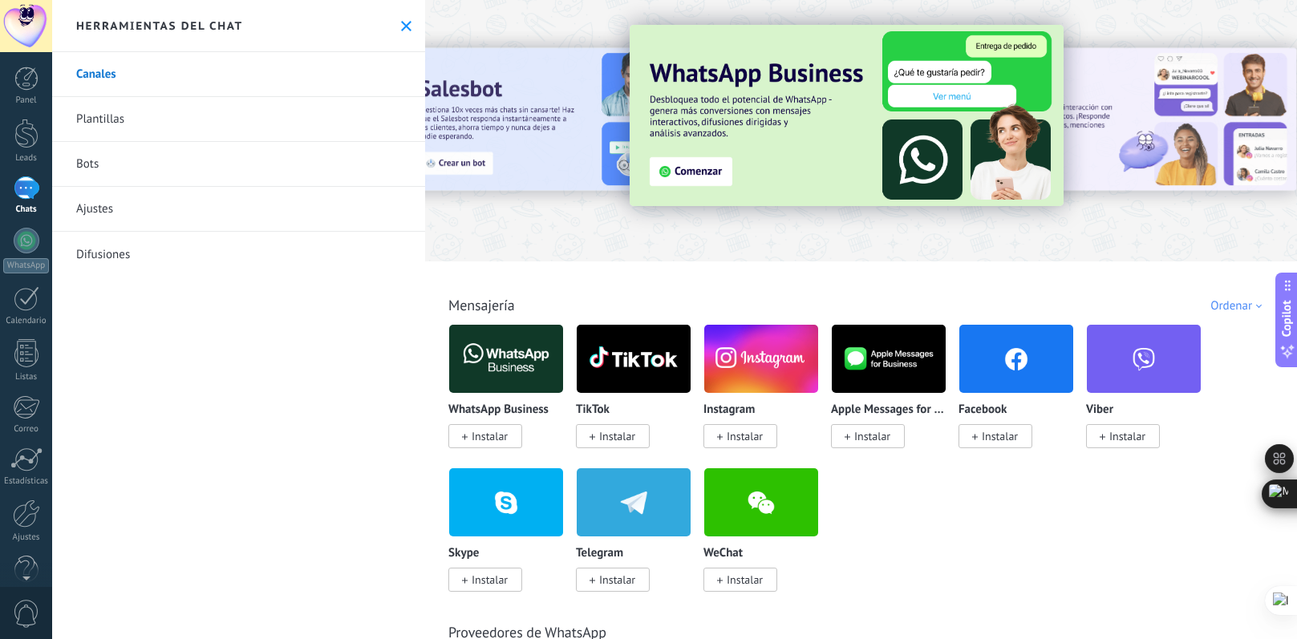
click at [98, 67] on link "Canales" at bounding box center [238, 74] width 373 height 45
click at [689, 174] on img at bounding box center [847, 115] width 434 height 181
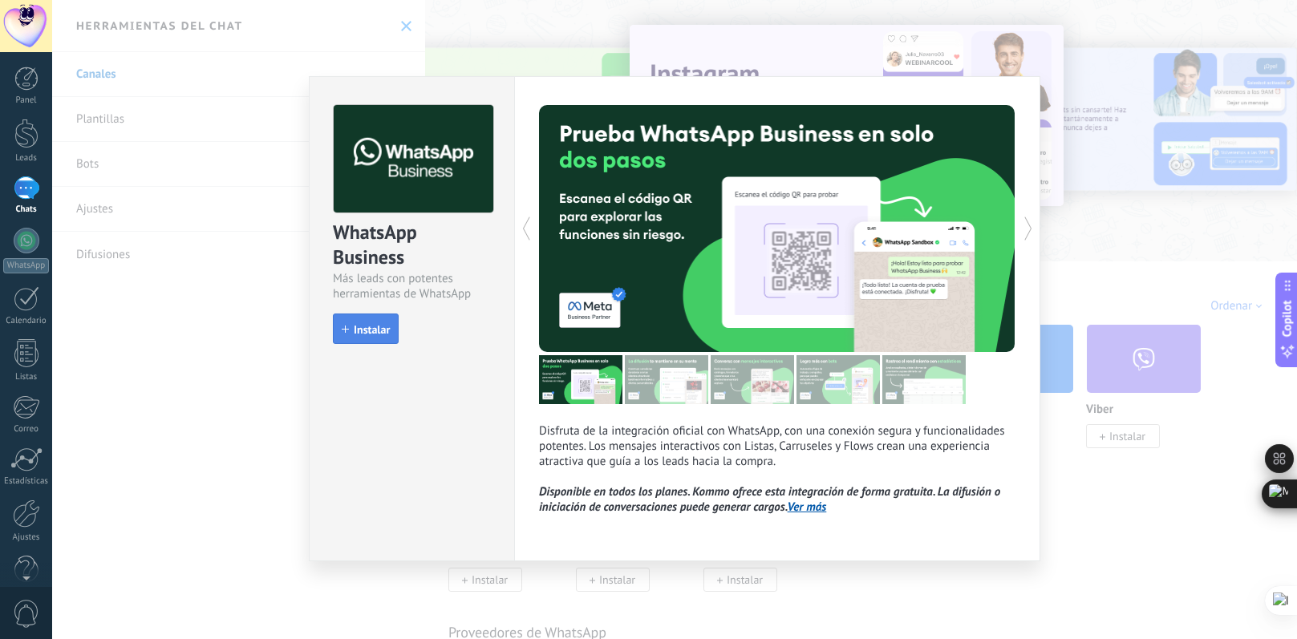
click at [377, 333] on span "Instalar" at bounding box center [372, 329] width 36 height 11
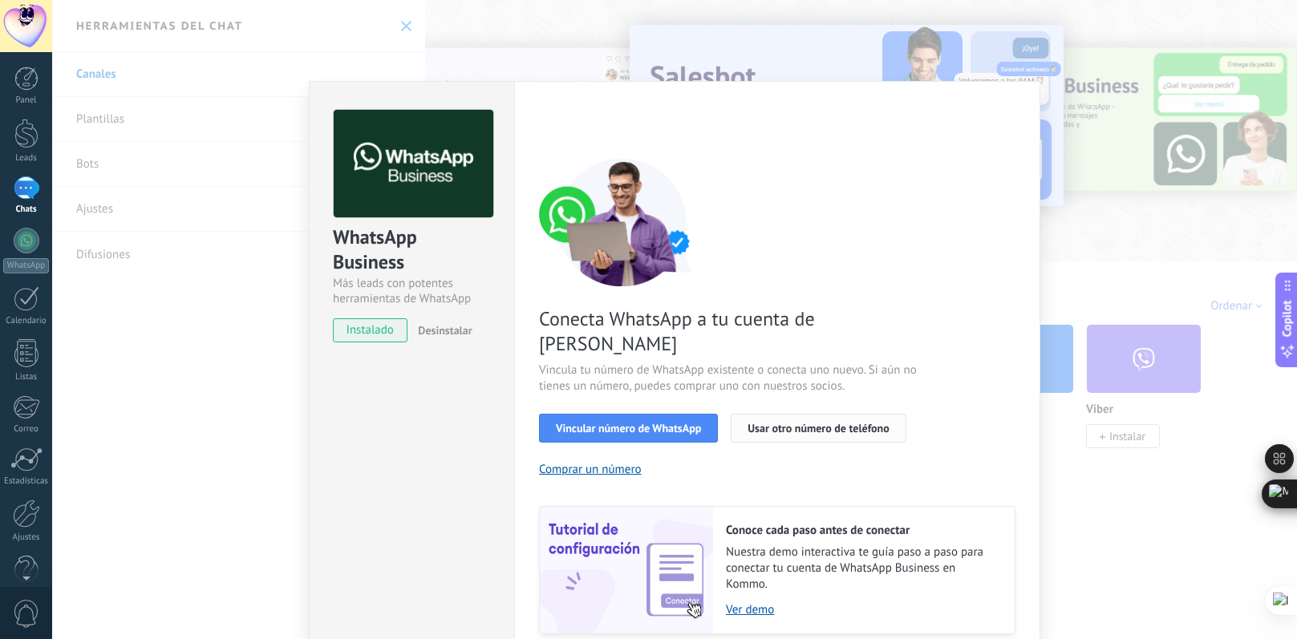
click at [779, 423] on span "Usar otro número de teléfono" at bounding box center [818, 428] width 141 height 11
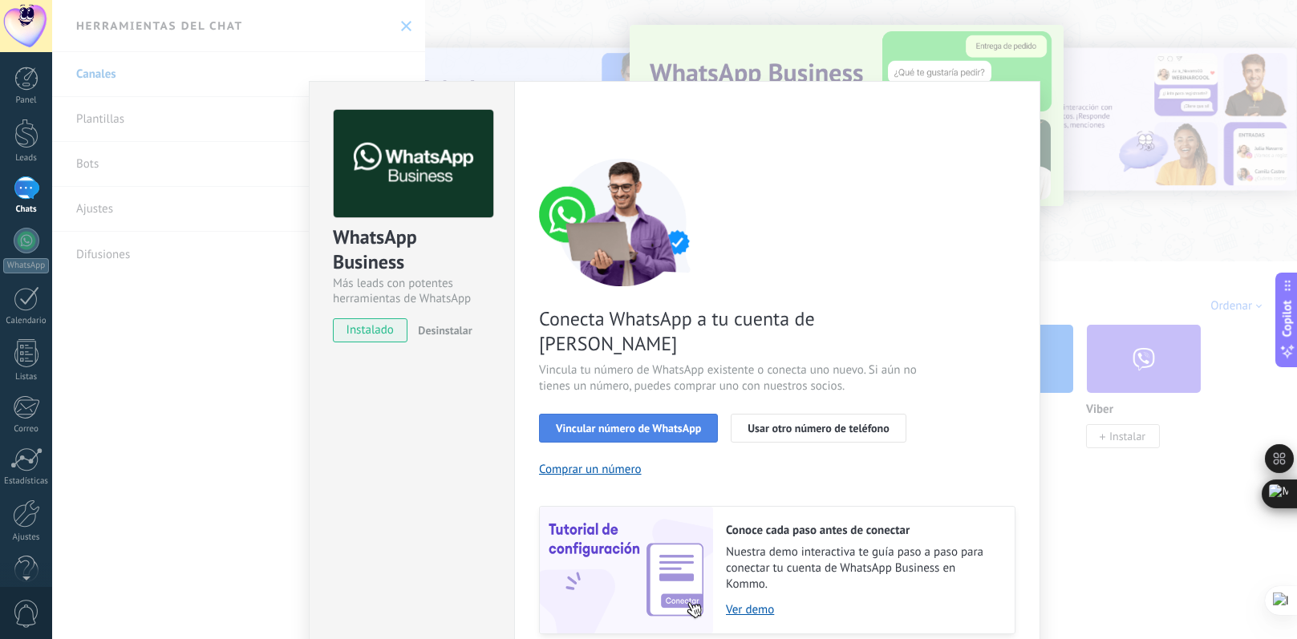
click at [648, 423] on span "Vincular número de WhatsApp" at bounding box center [628, 428] width 145 height 11
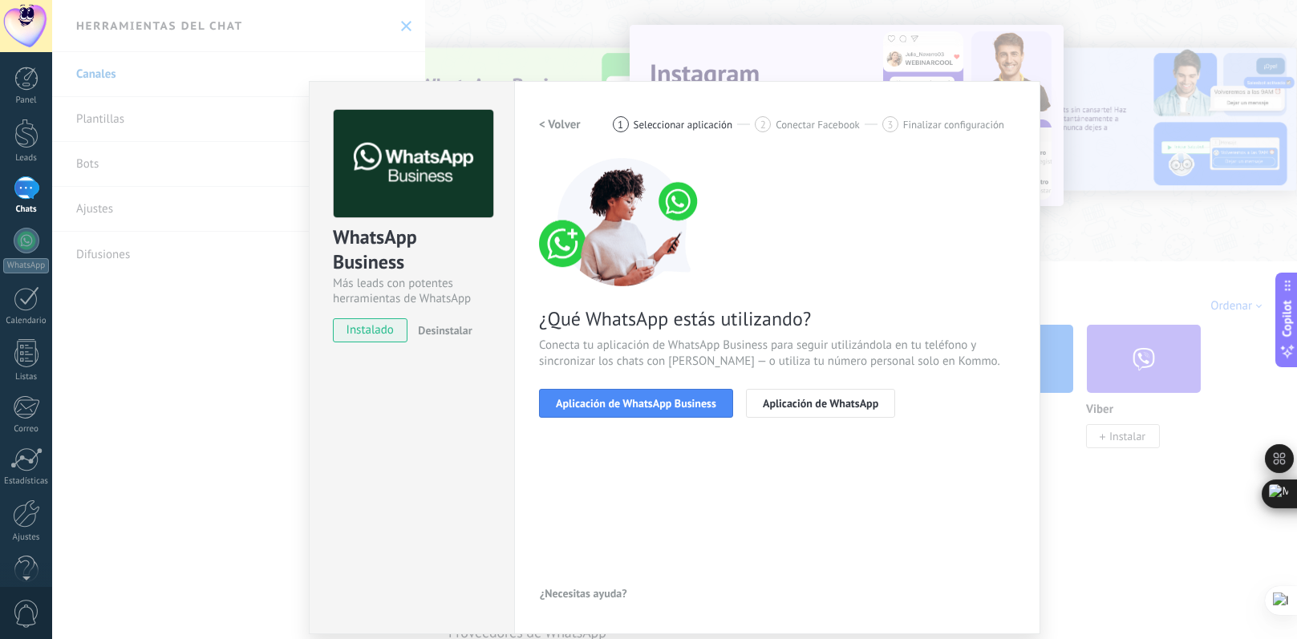
click at [648, 402] on span "Aplicación de WhatsApp Business" at bounding box center [636, 403] width 160 height 11
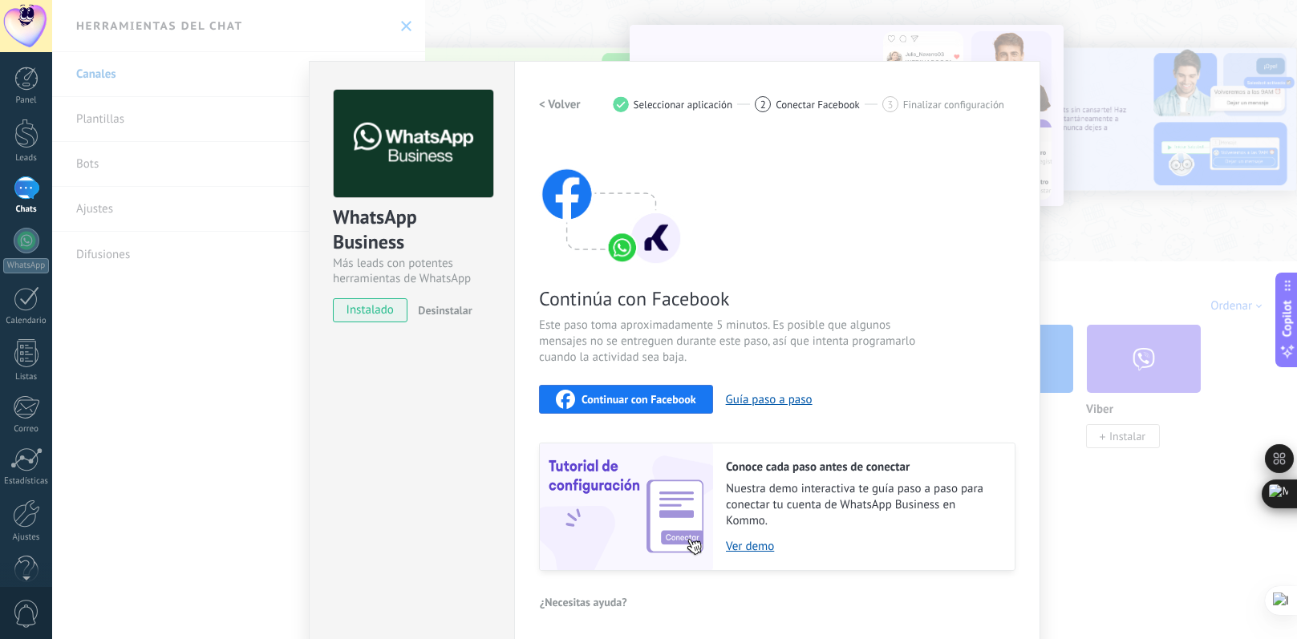
scroll to position [22, 0]
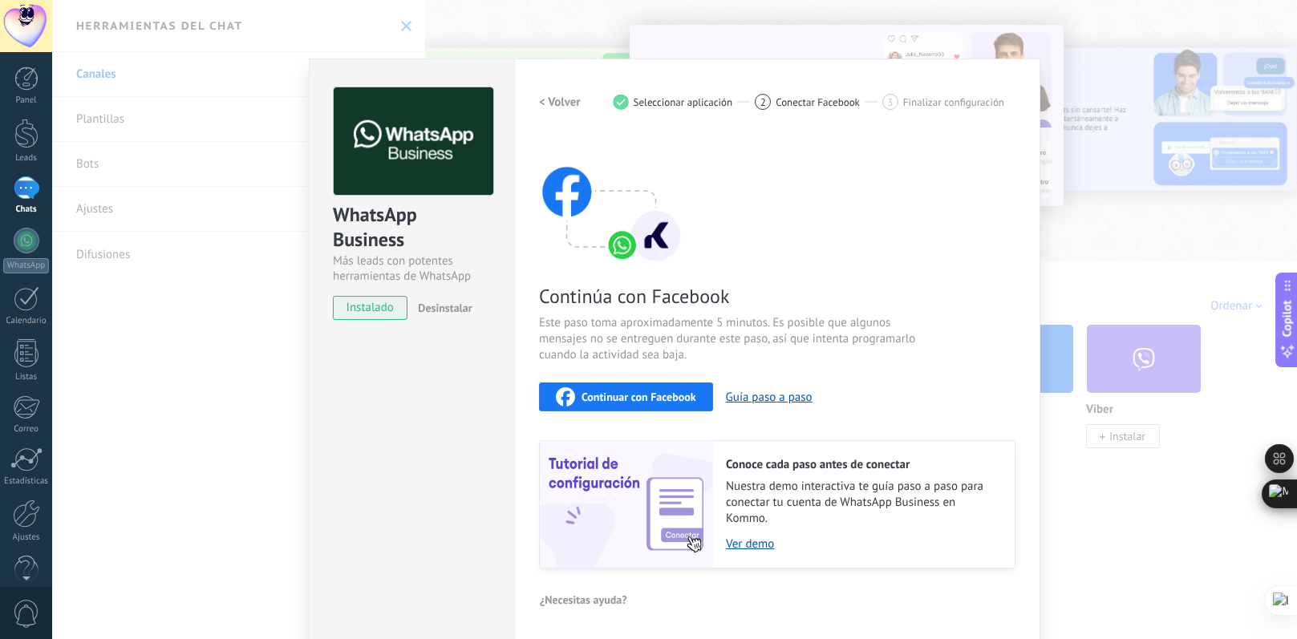
click at [696, 394] on button "Continuar con Facebook" at bounding box center [626, 397] width 174 height 29
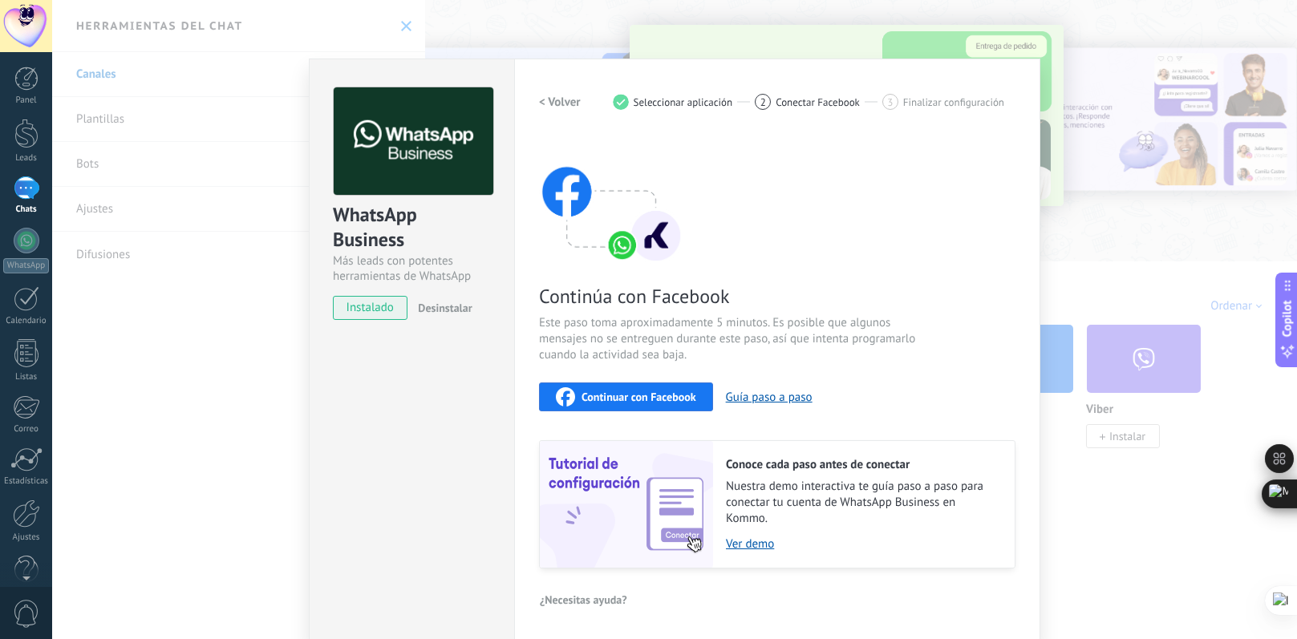
click at [626, 395] on span "Continuar con Facebook" at bounding box center [639, 396] width 115 height 11
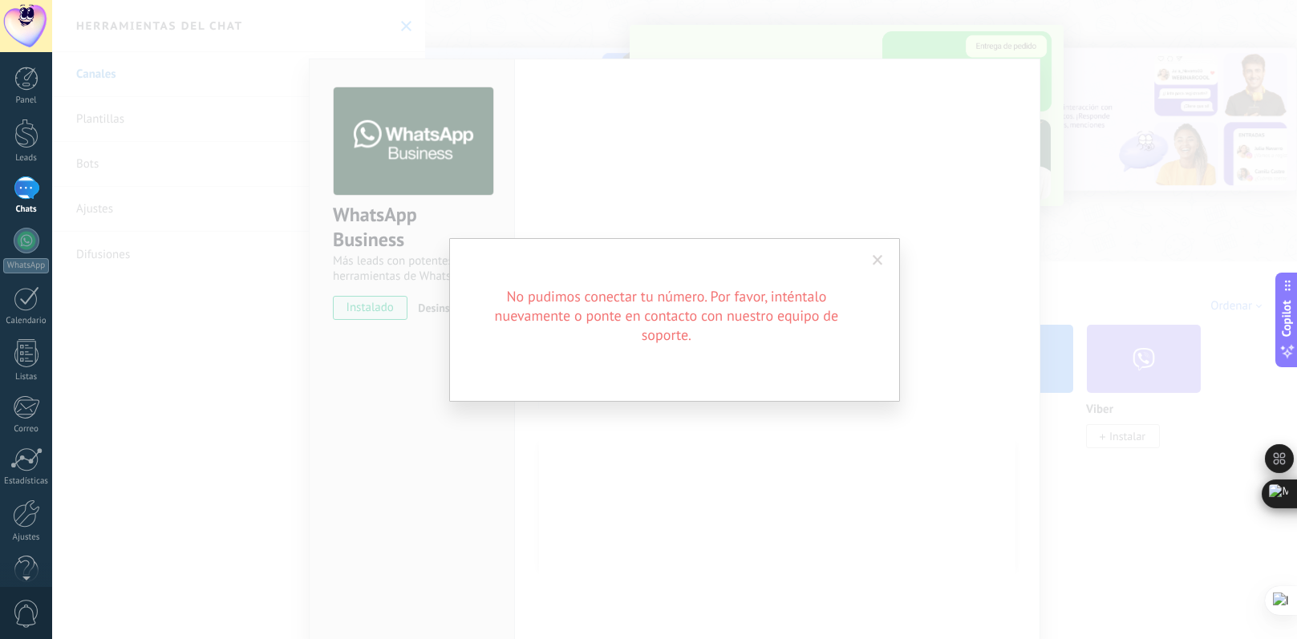
click at [1273, 62] on div "No pudimos conectar tu número. Por favor, inténtalo nuevamente o ponte en conta…" at bounding box center [674, 319] width 1245 height 639
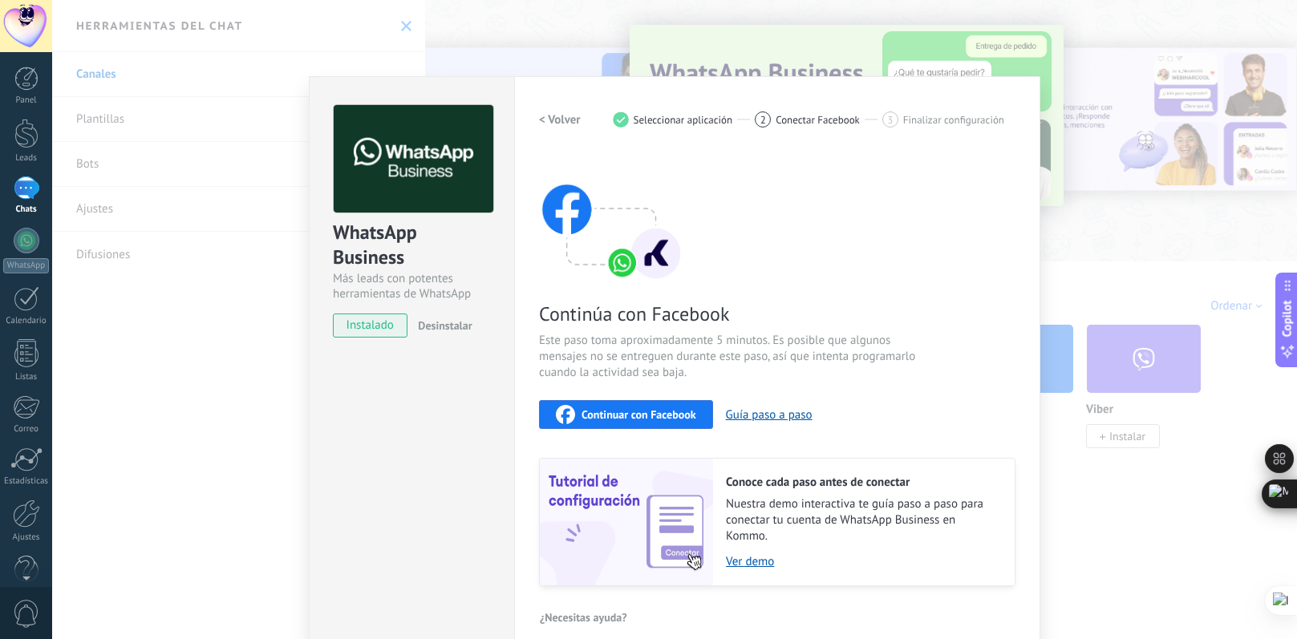
scroll to position [0, 0]
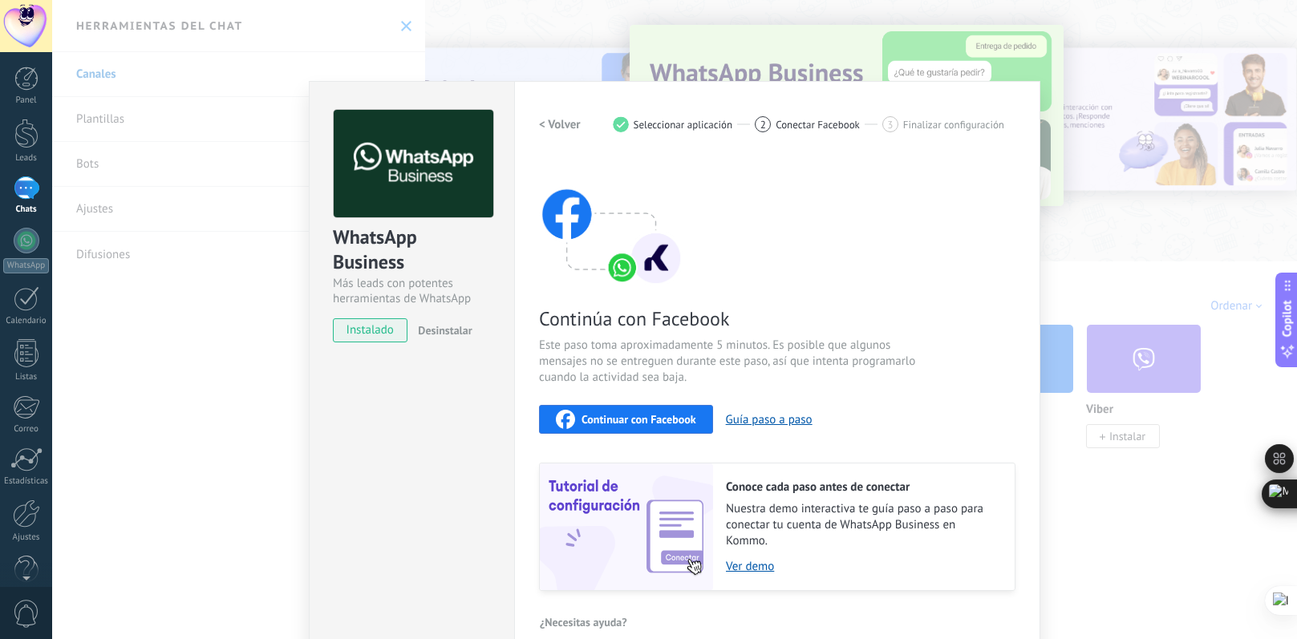
click at [379, 331] on span "instalado" at bounding box center [370, 330] width 73 height 24
click at [1109, 245] on div "WhatsApp Business Más leads con potentes herramientas de WhatsApp instalado Des…" at bounding box center [674, 319] width 1245 height 639
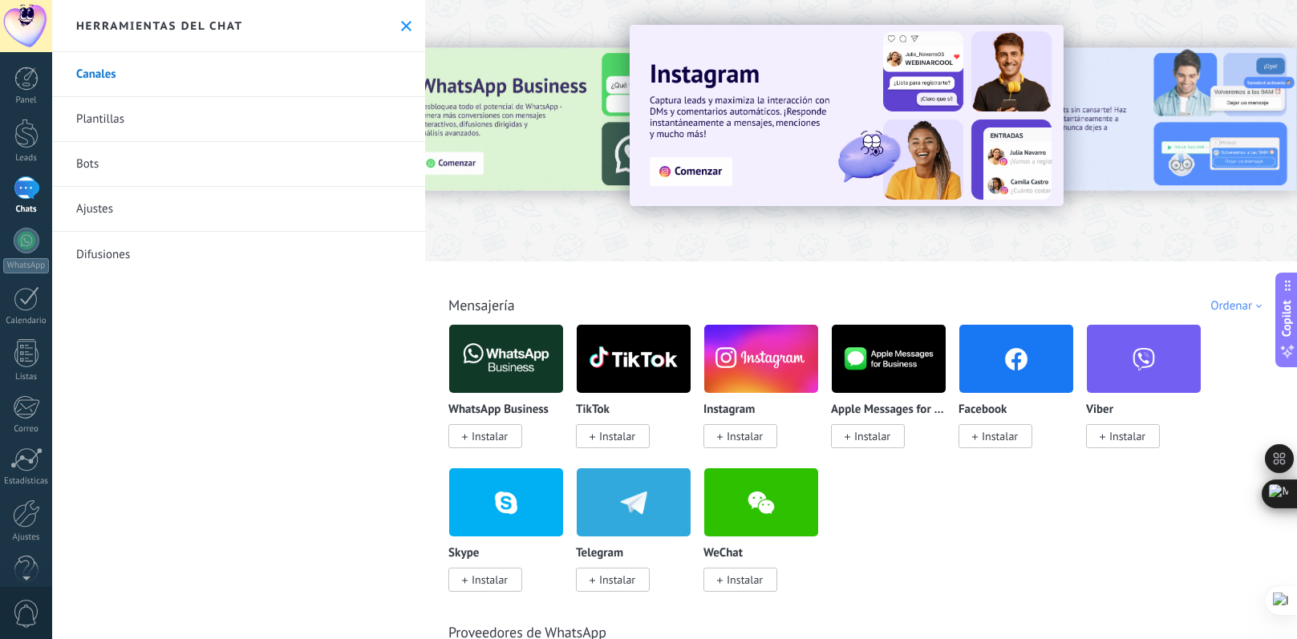
click at [441, 158] on div at bounding box center [468, 130] width 351 height 144
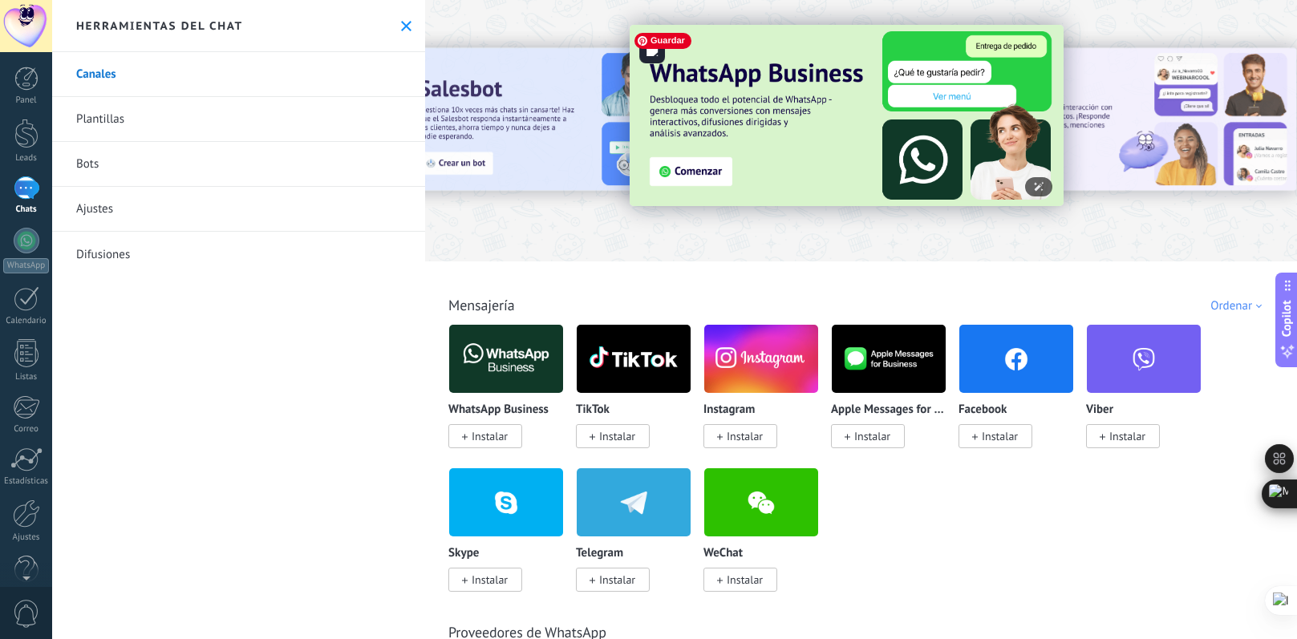
click at [661, 166] on img at bounding box center [847, 115] width 434 height 181
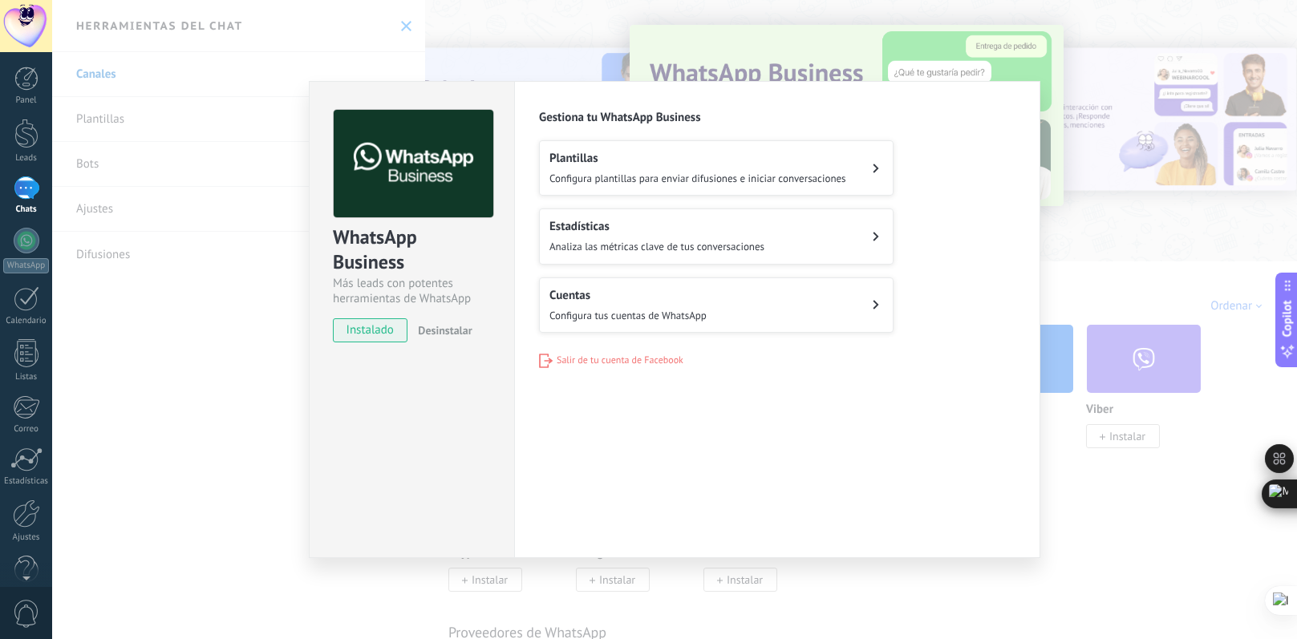
click at [614, 304] on div "Cuentas Configura tus cuentas de WhatsApp" at bounding box center [627, 305] width 157 height 34
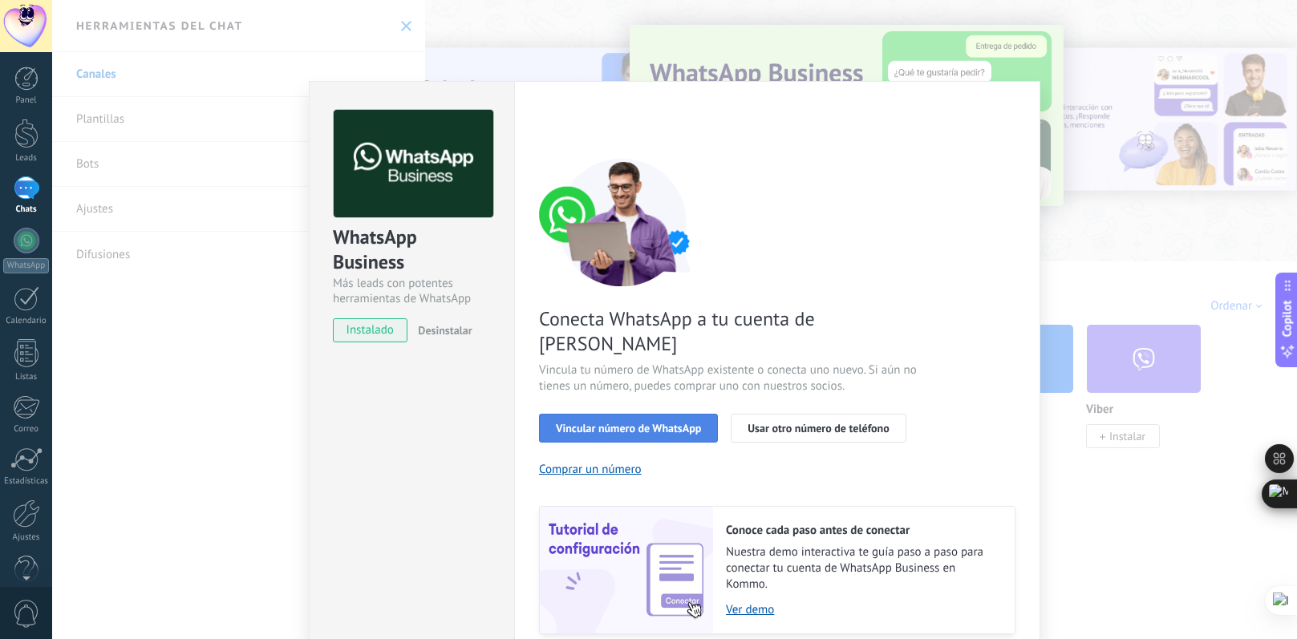
click at [639, 423] on span "Vincular número de WhatsApp" at bounding box center [628, 428] width 145 height 11
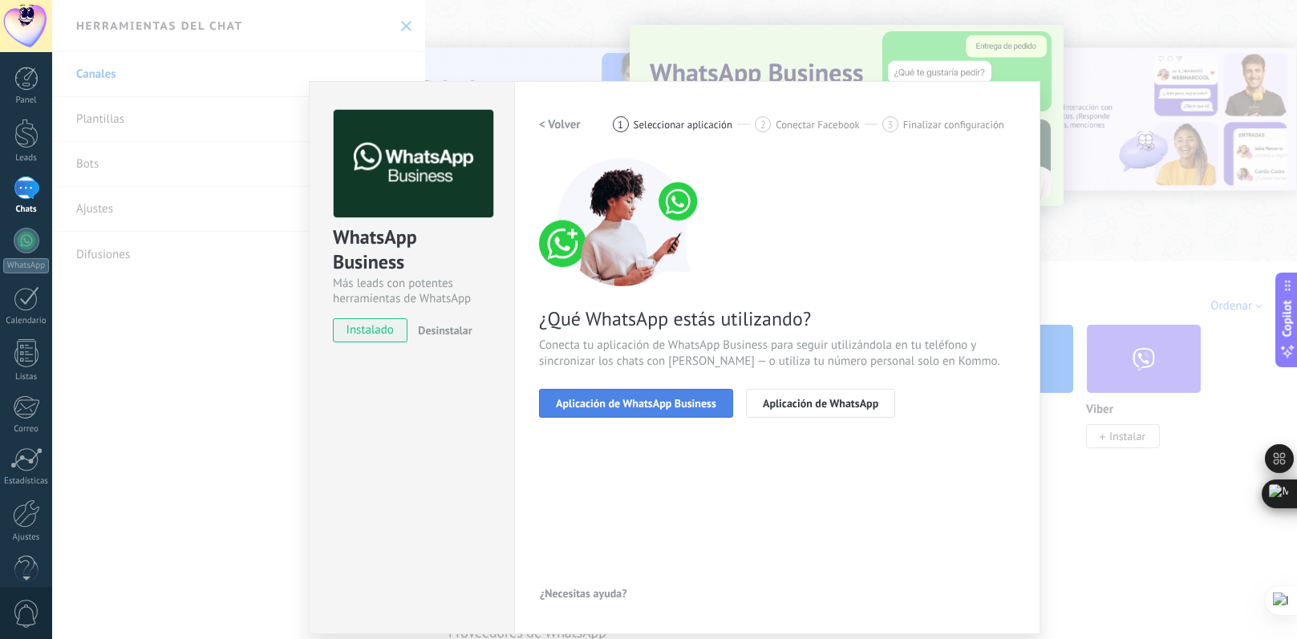
click at [710, 407] on span "Aplicación de WhatsApp Business" at bounding box center [636, 403] width 160 height 11
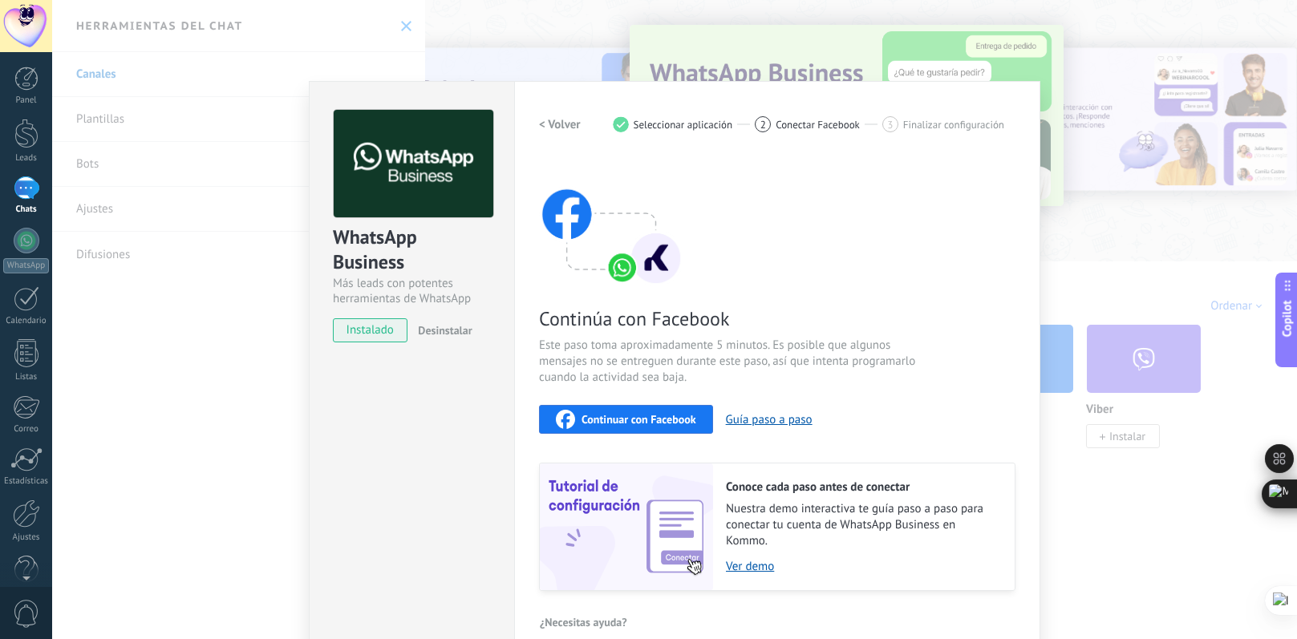
click at [674, 419] on span "Continuar con Facebook" at bounding box center [639, 419] width 115 height 11
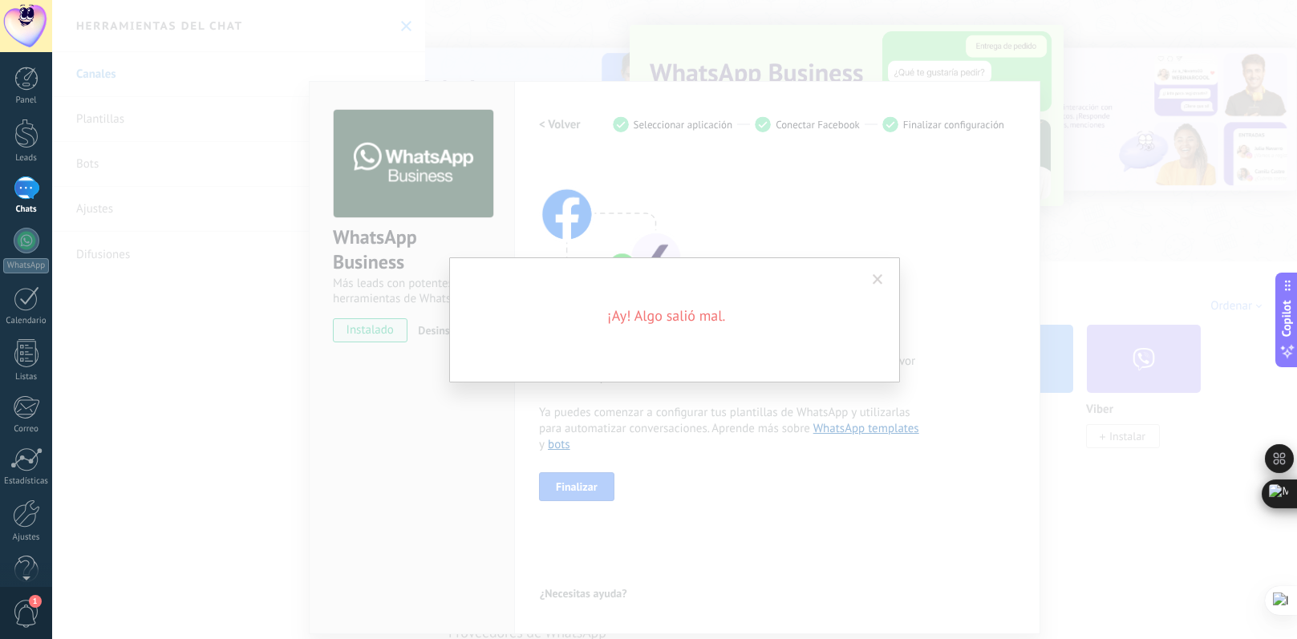
click at [878, 286] on span at bounding box center [878, 279] width 26 height 27
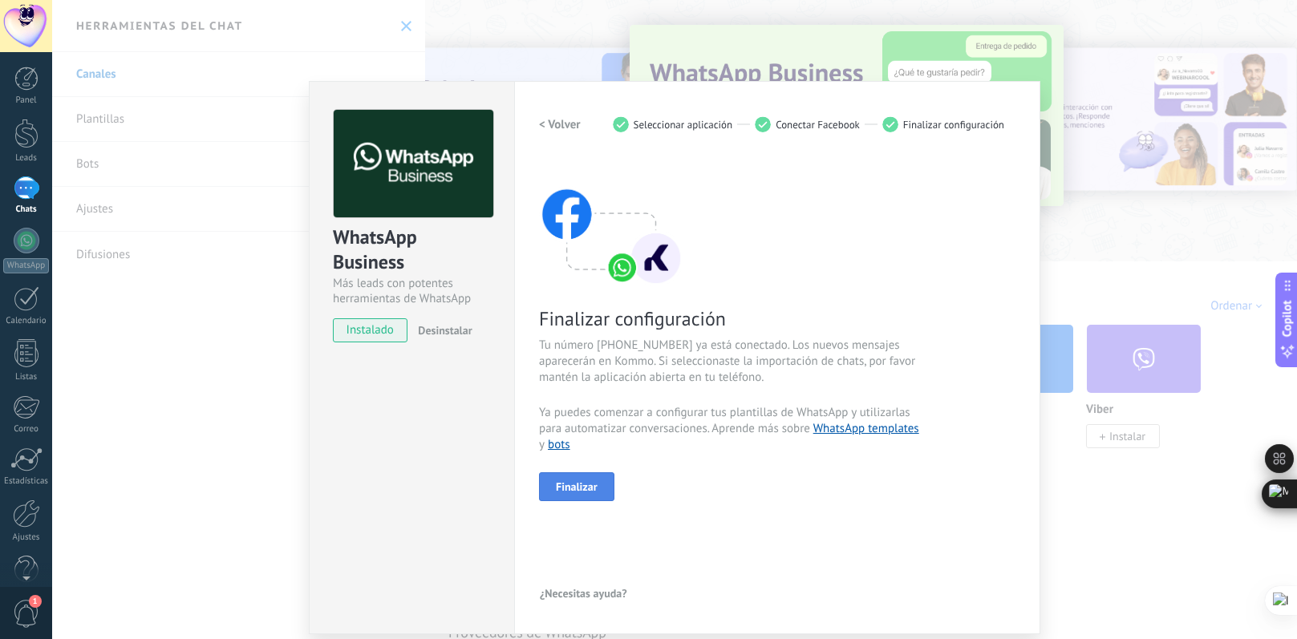
click at [581, 490] on span "Finalizar" at bounding box center [577, 486] width 42 height 11
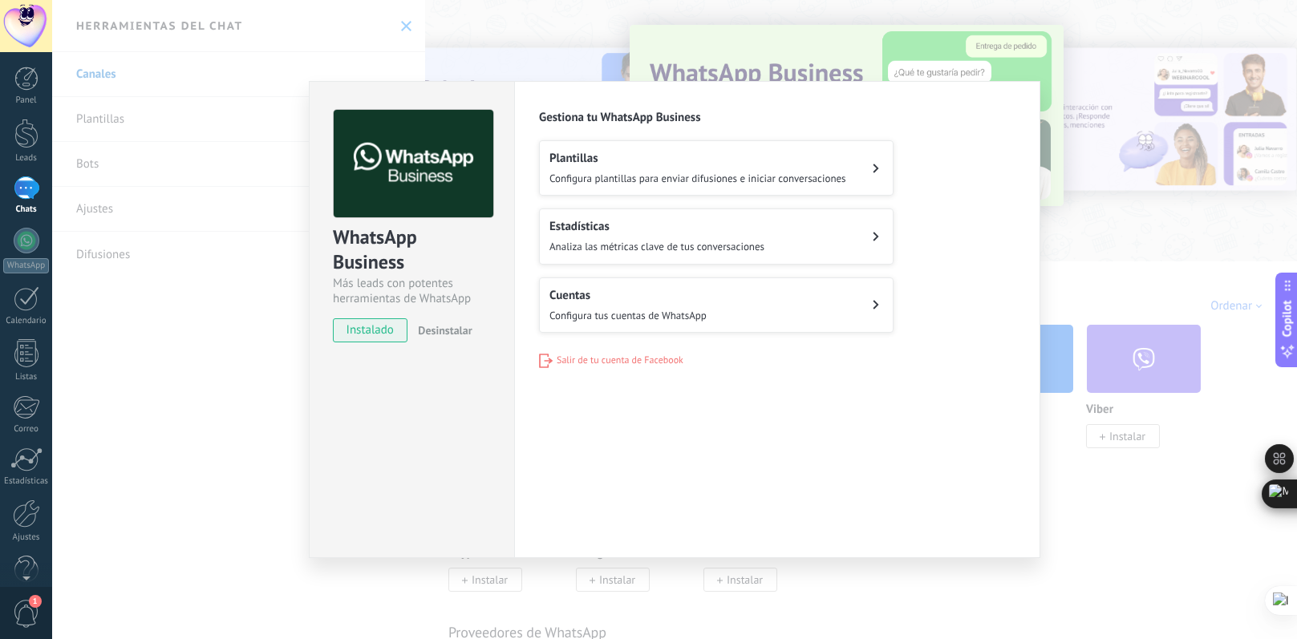
click at [624, 309] on span "Configura tus cuentas de WhatsApp" at bounding box center [627, 316] width 157 height 14
